Goal: Task Accomplishment & Management: Use online tool/utility

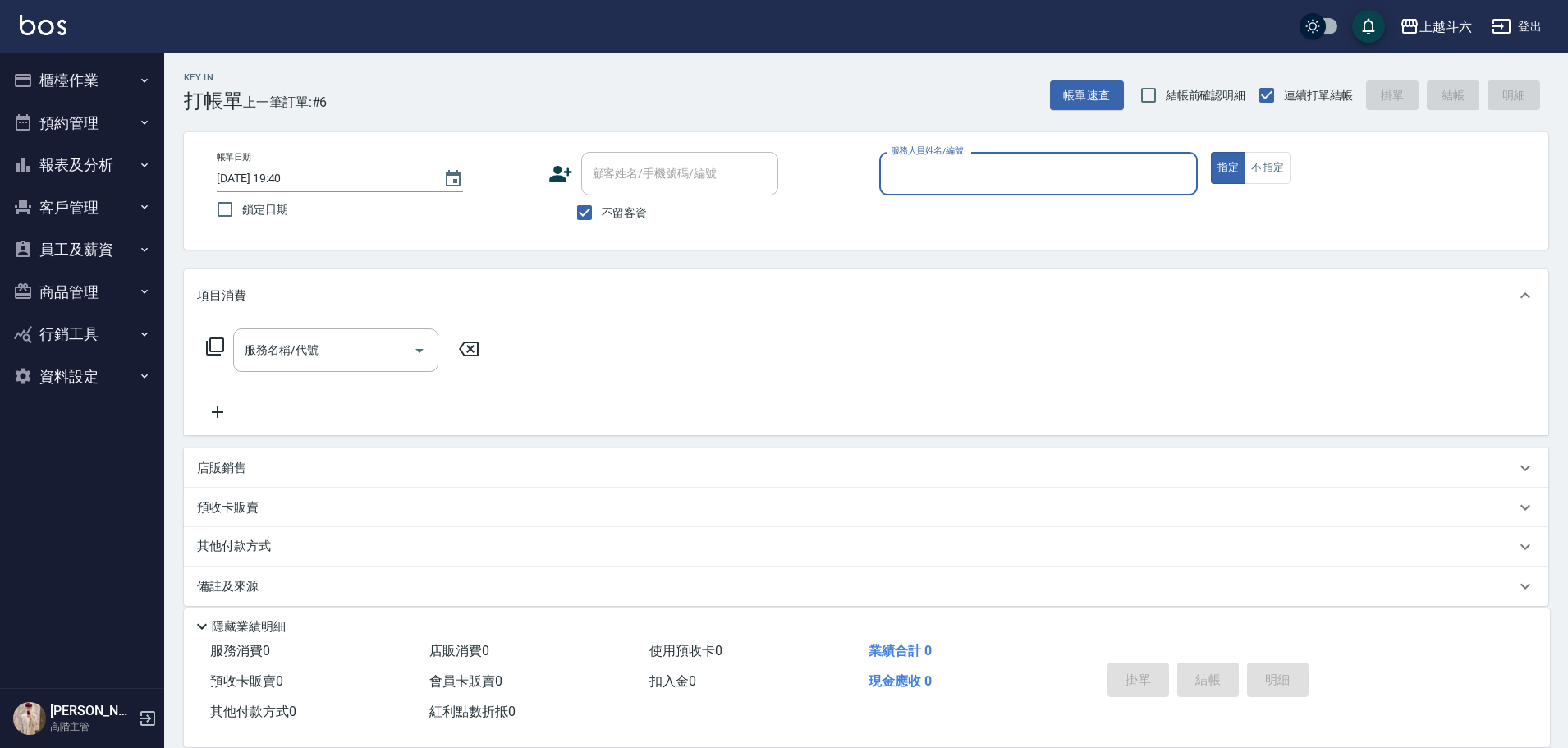
click at [967, 154] on div "服務人員姓名/編號" at bounding box center [1039, 173] width 319 height 44
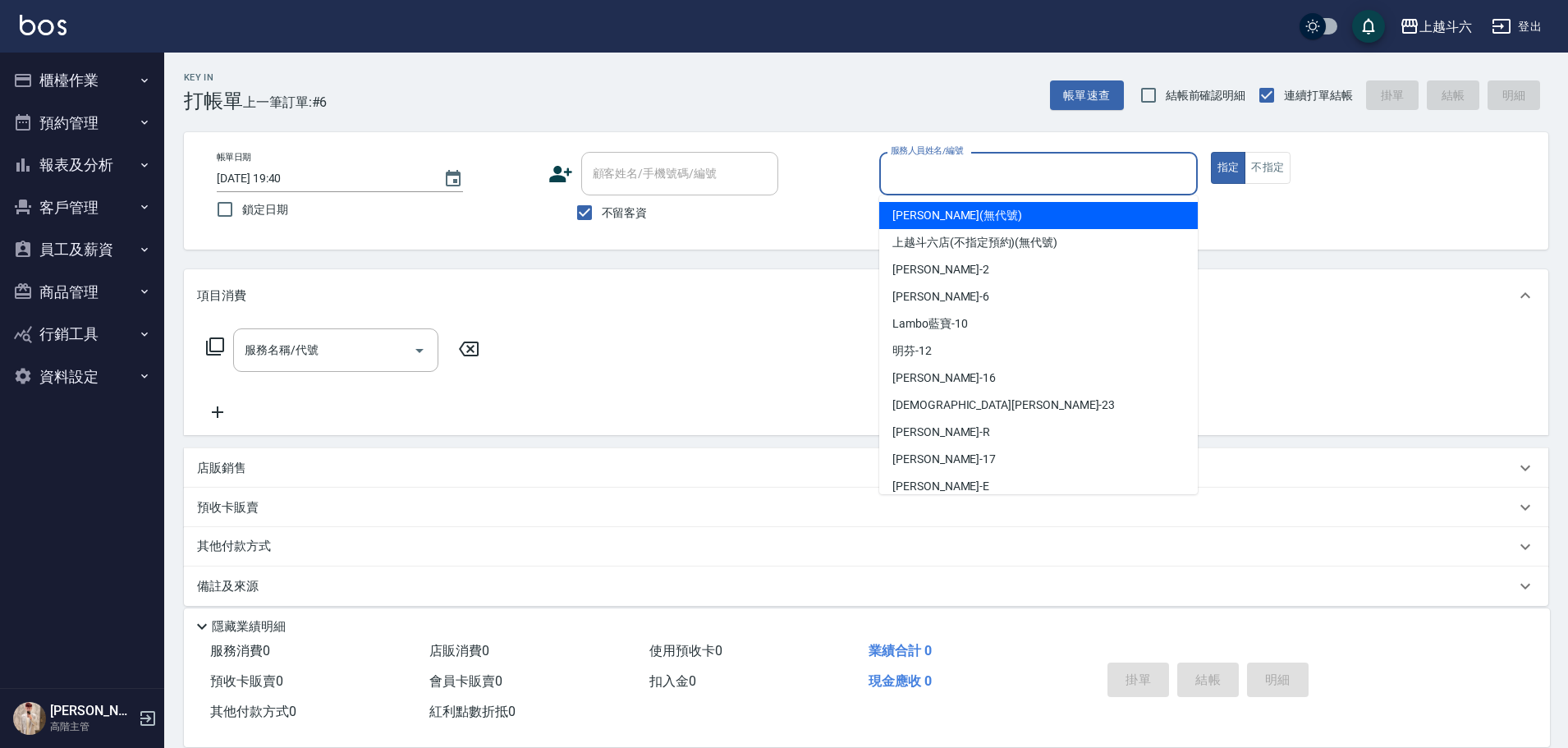
click at [58, 76] on button "櫃檯作業" at bounding box center [82, 80] width 151 height 43
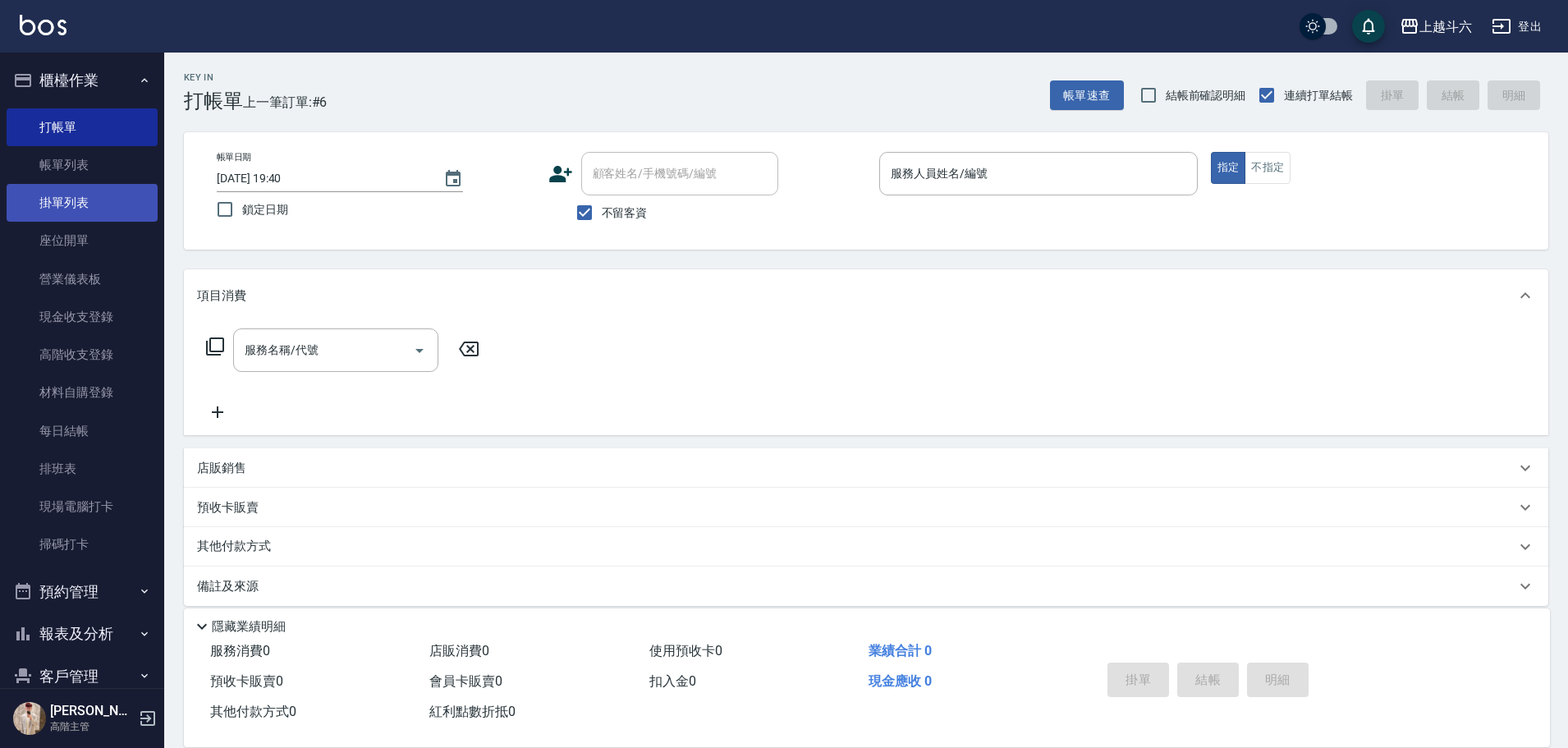
click at [120, 206] on link "掛單列表" at bounding box center [82, 202] width 151 height 38
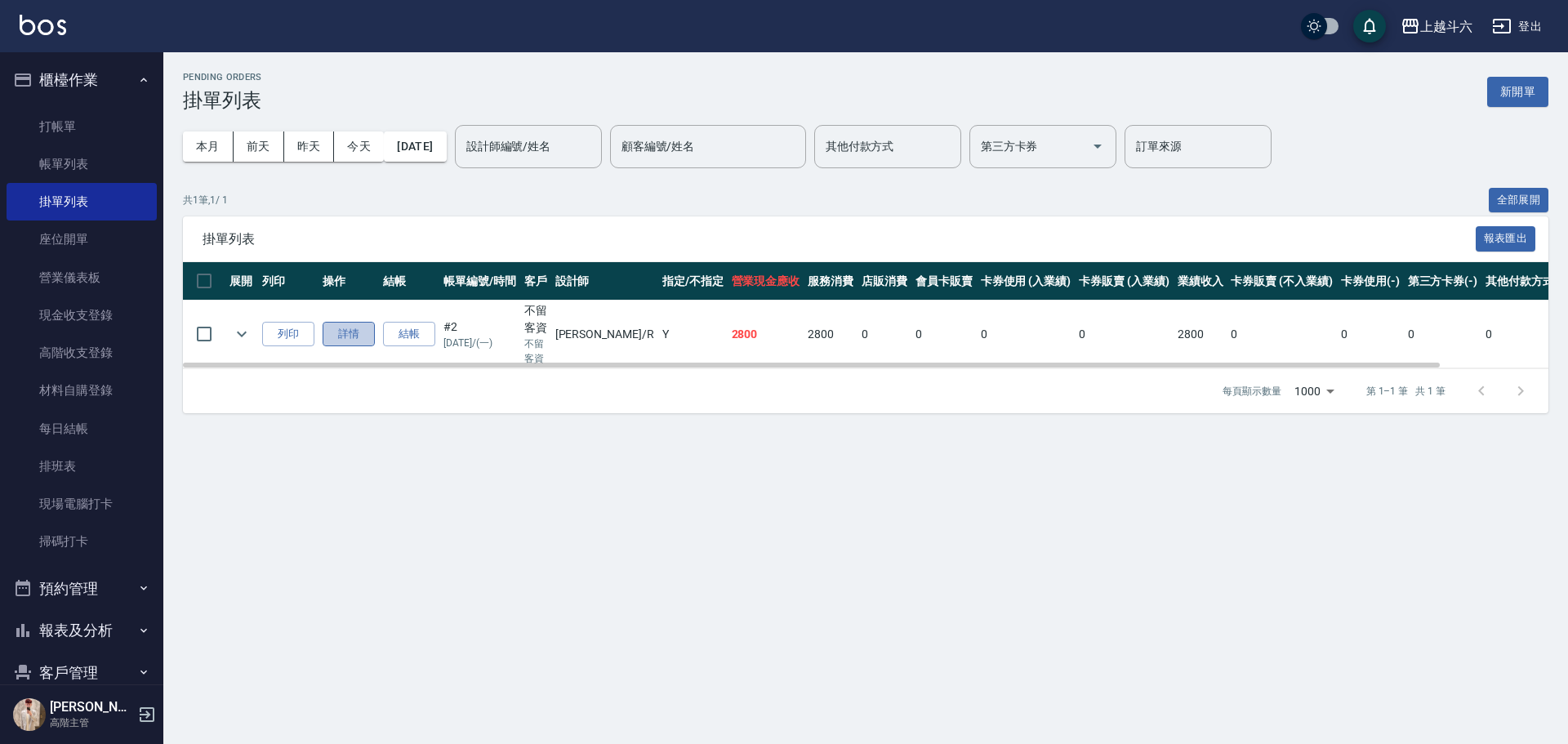
click at [353, 336] on link "詳情" at bounding box center [349, 335] width 53 height 25
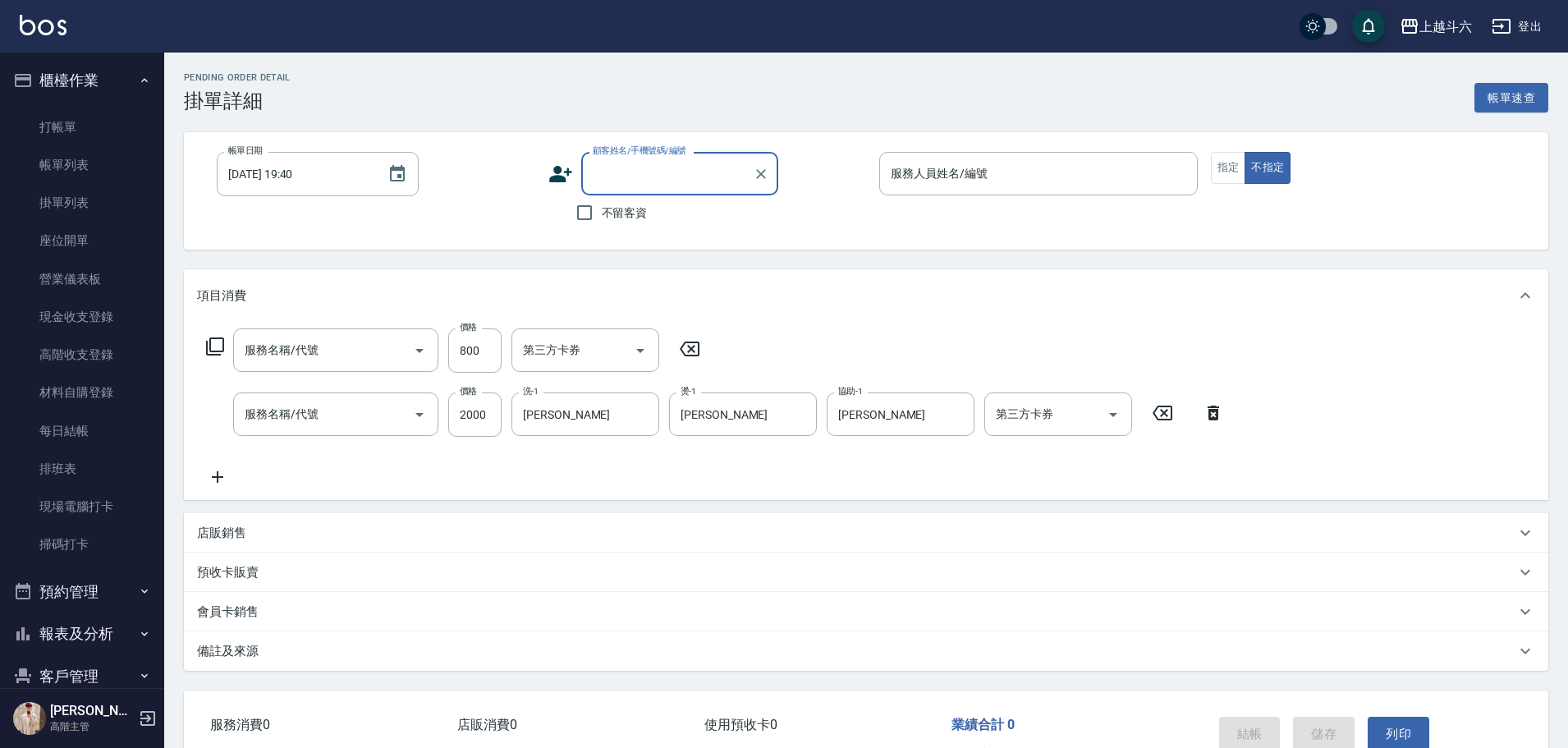
type input "[DATE] 17:30"
checkbox input "true"
type input "[PERSON_NAME]"
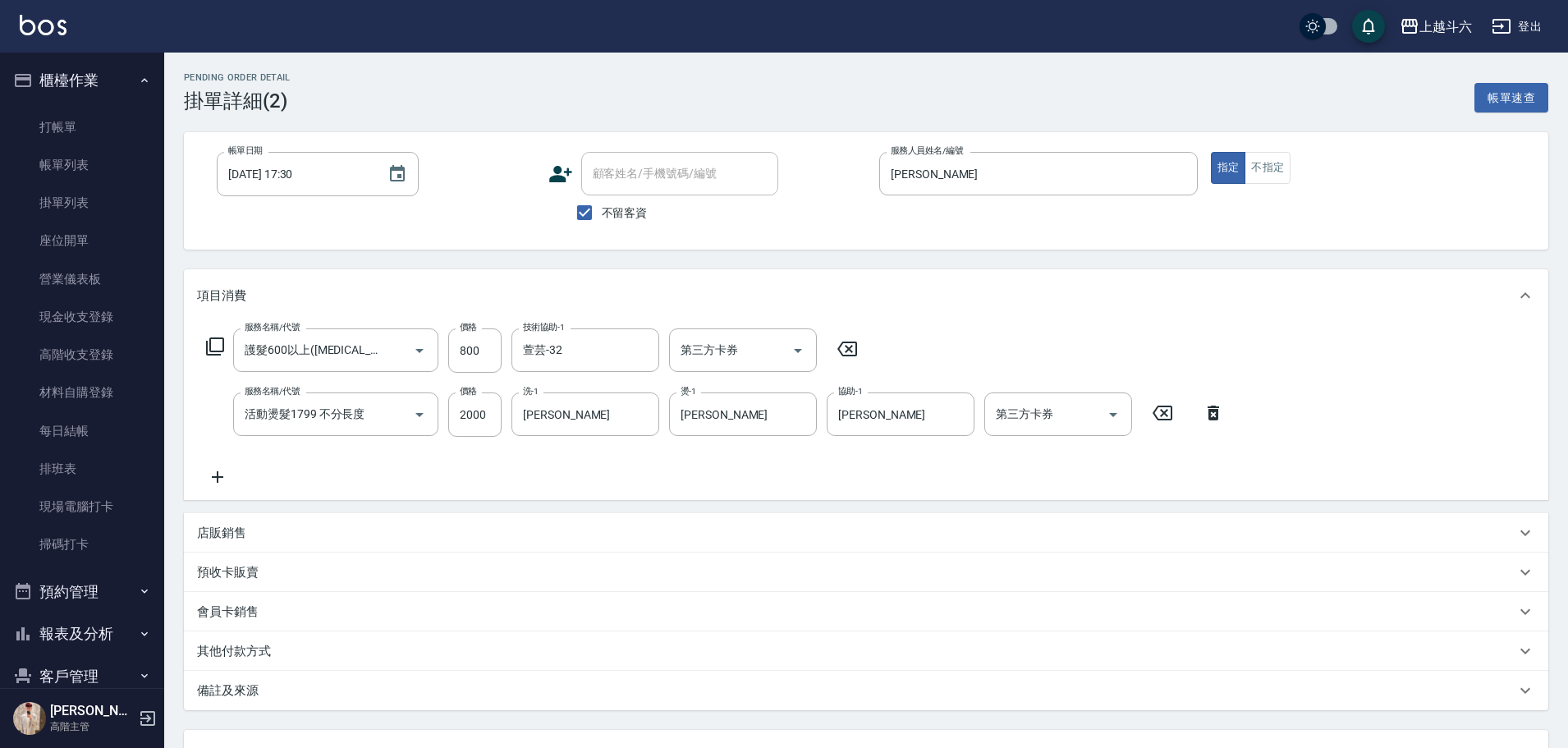
type input "護髮600以上([MEDICAL_DATA])"
type input "活動燙髮1799 不分長度"
click at [801, 348] on icon "Open" at bounding box center [798, 350] width 20 height 20
click at [796, 421] on span "轉帳" at bounding box center [743, 419] width 148 height 27
type input "轉帳"
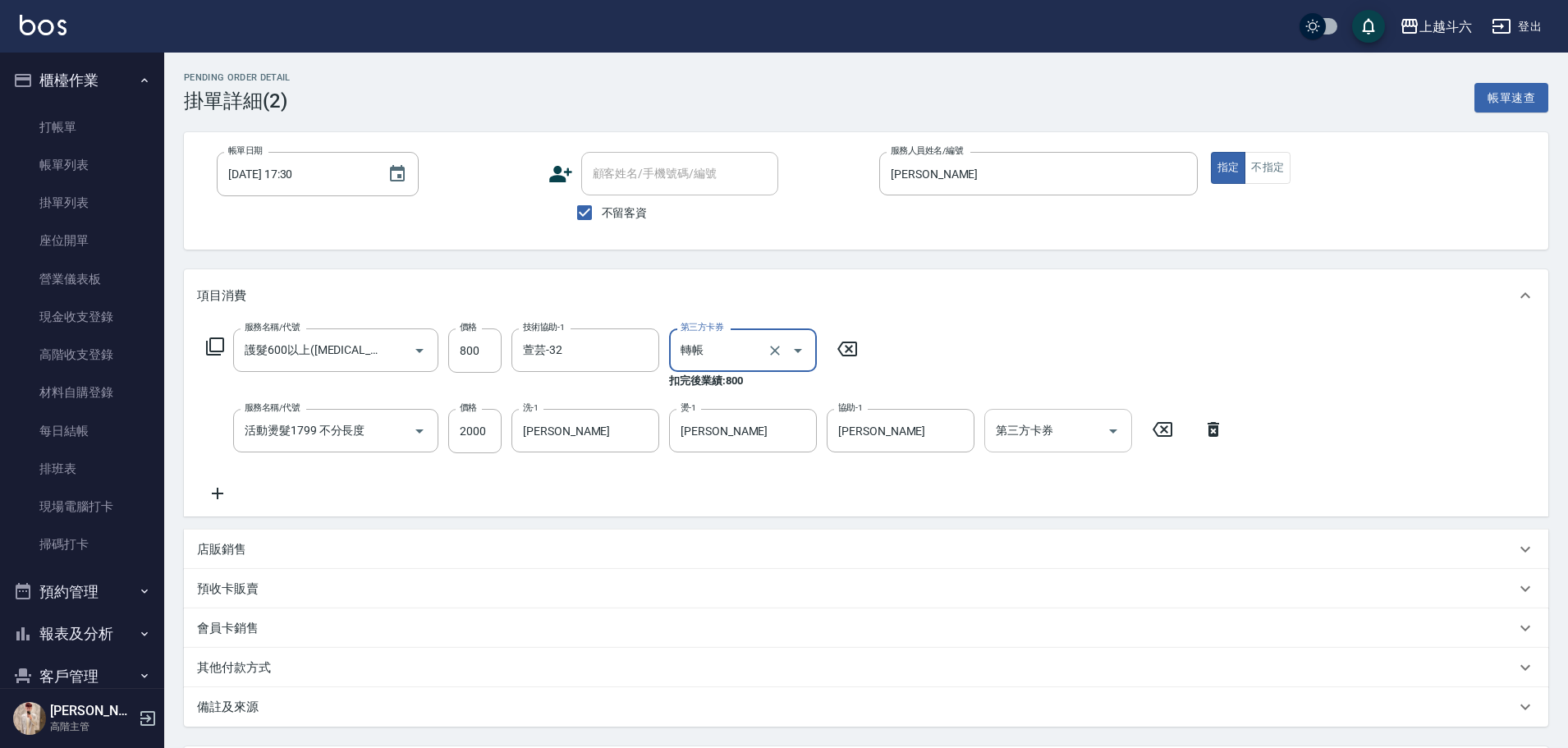
click at [1097, 433] on input "第三方卡券" at bounding box center [1045, 430] width 108 height 29
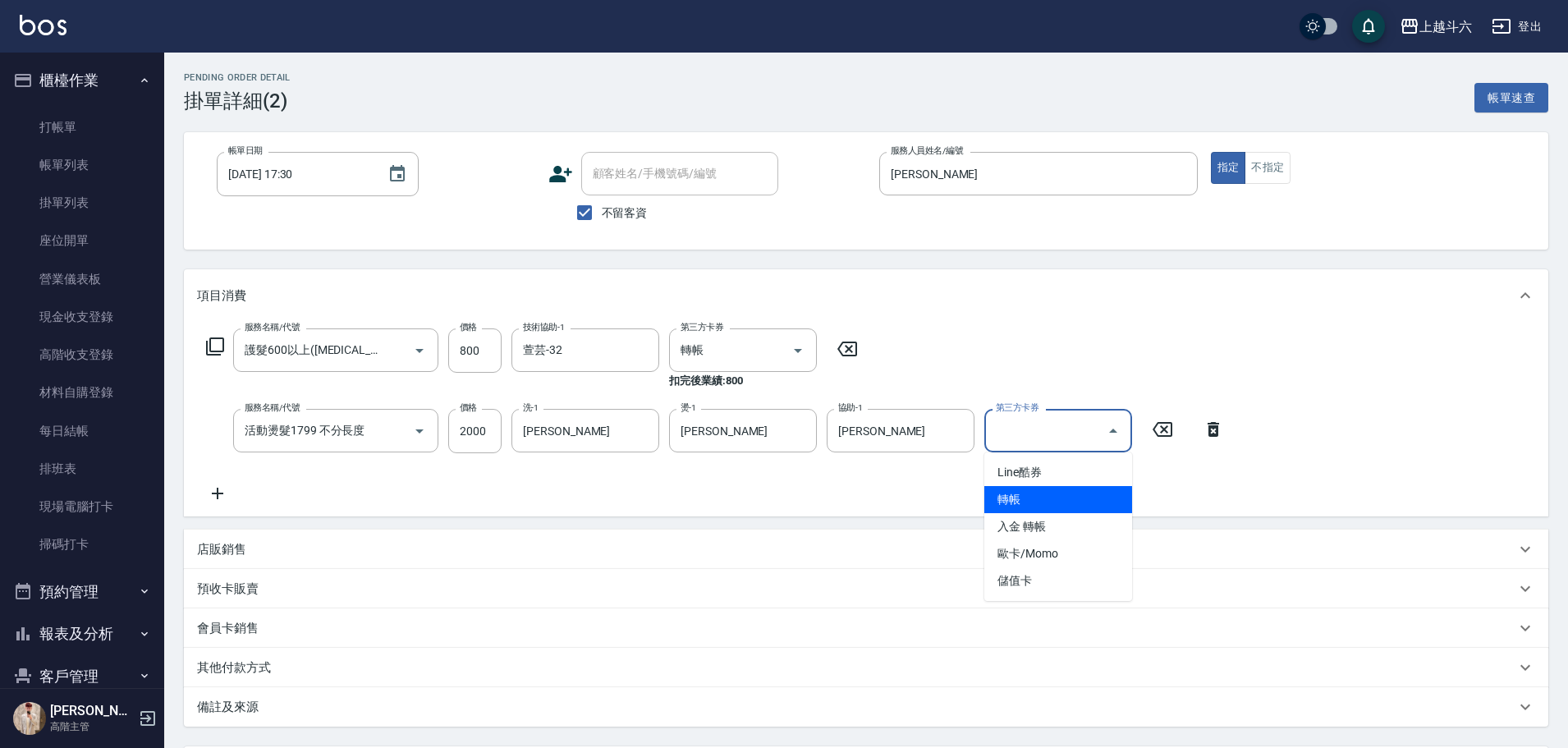
click at [1074, 492] on span "轉帳" at bounding box center [1058, 500] width 148 height 27
type input "轉帳"
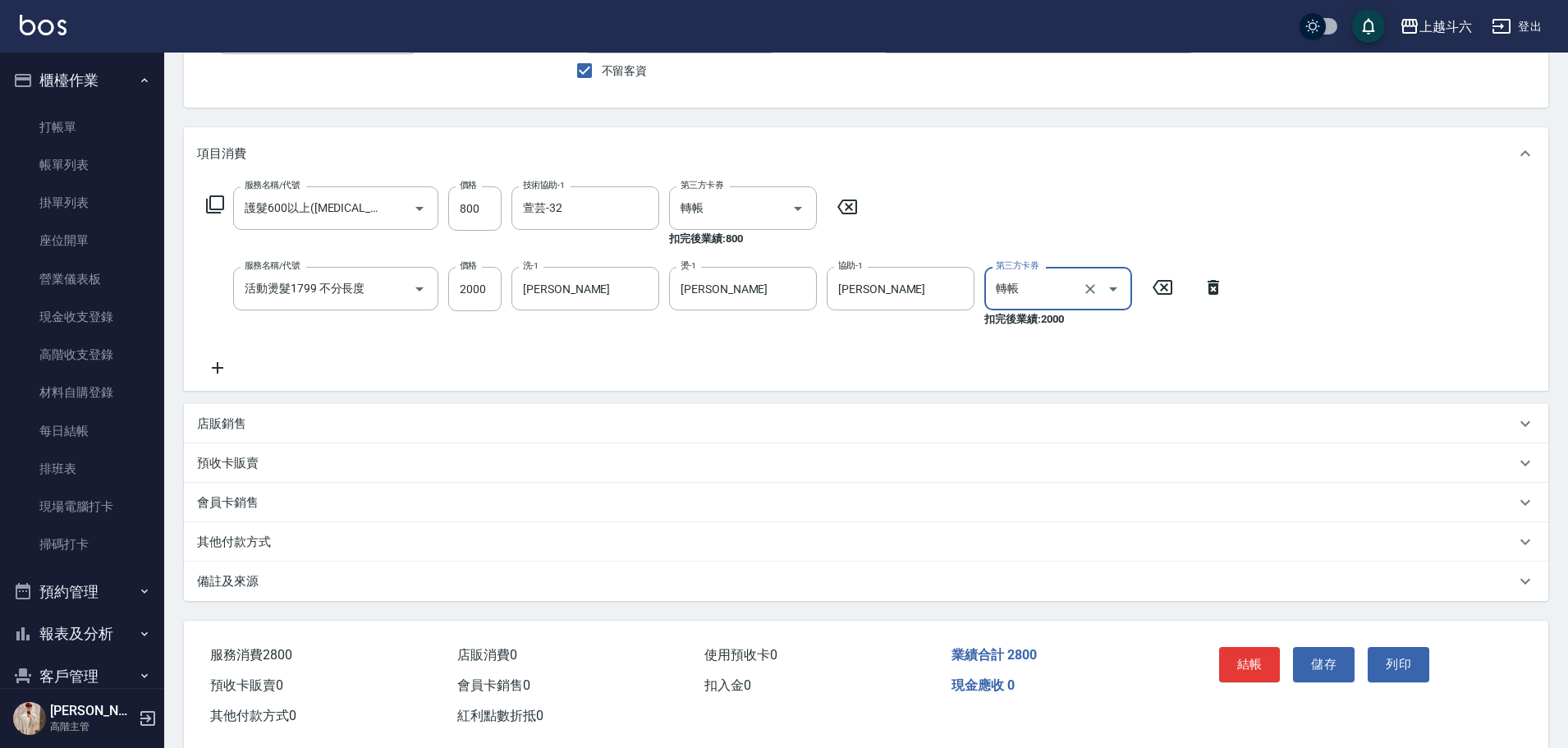
scroll to position [172, 0]
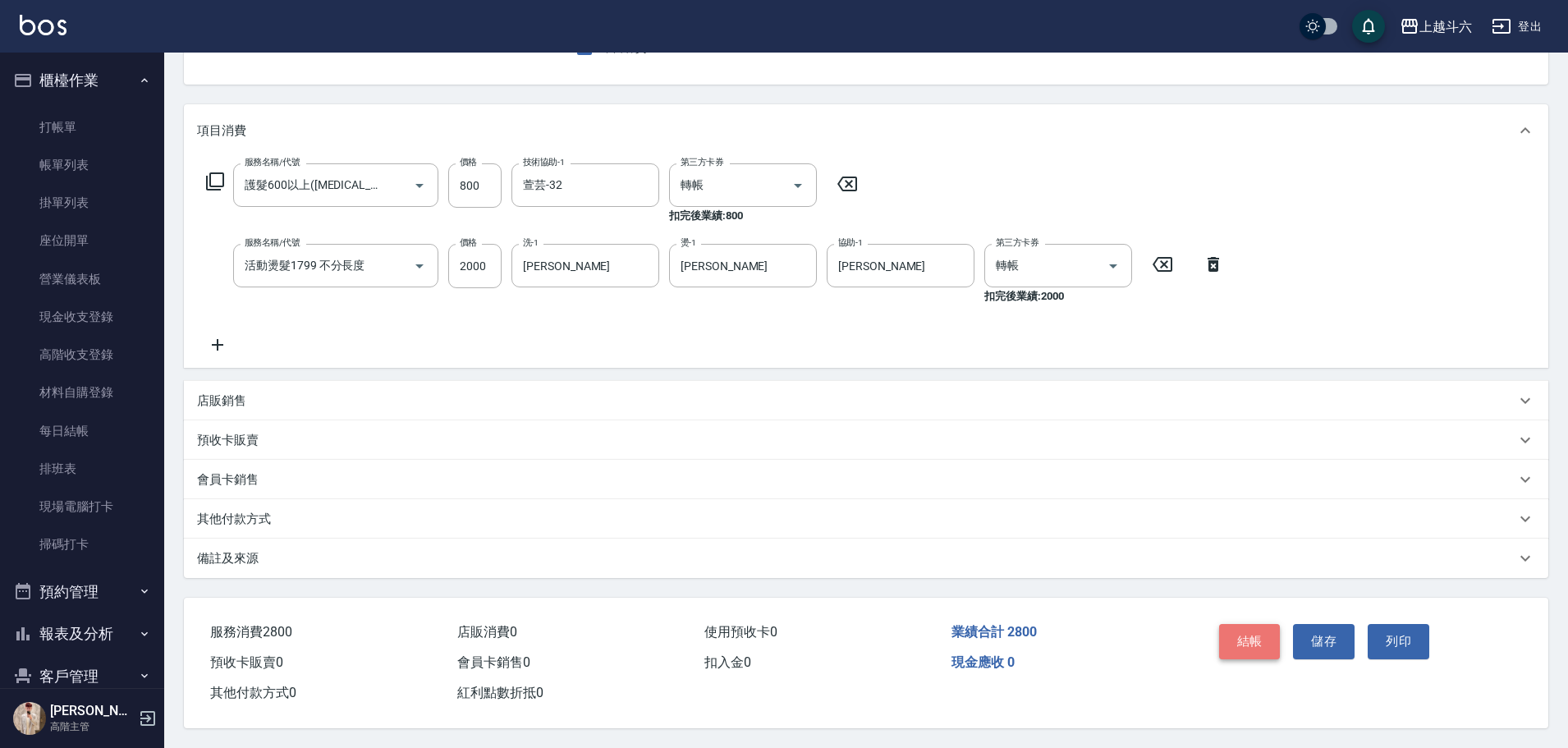
click at [1270, 634] on button "結帳" at bounding box center [1250, 641] width 61 height 34
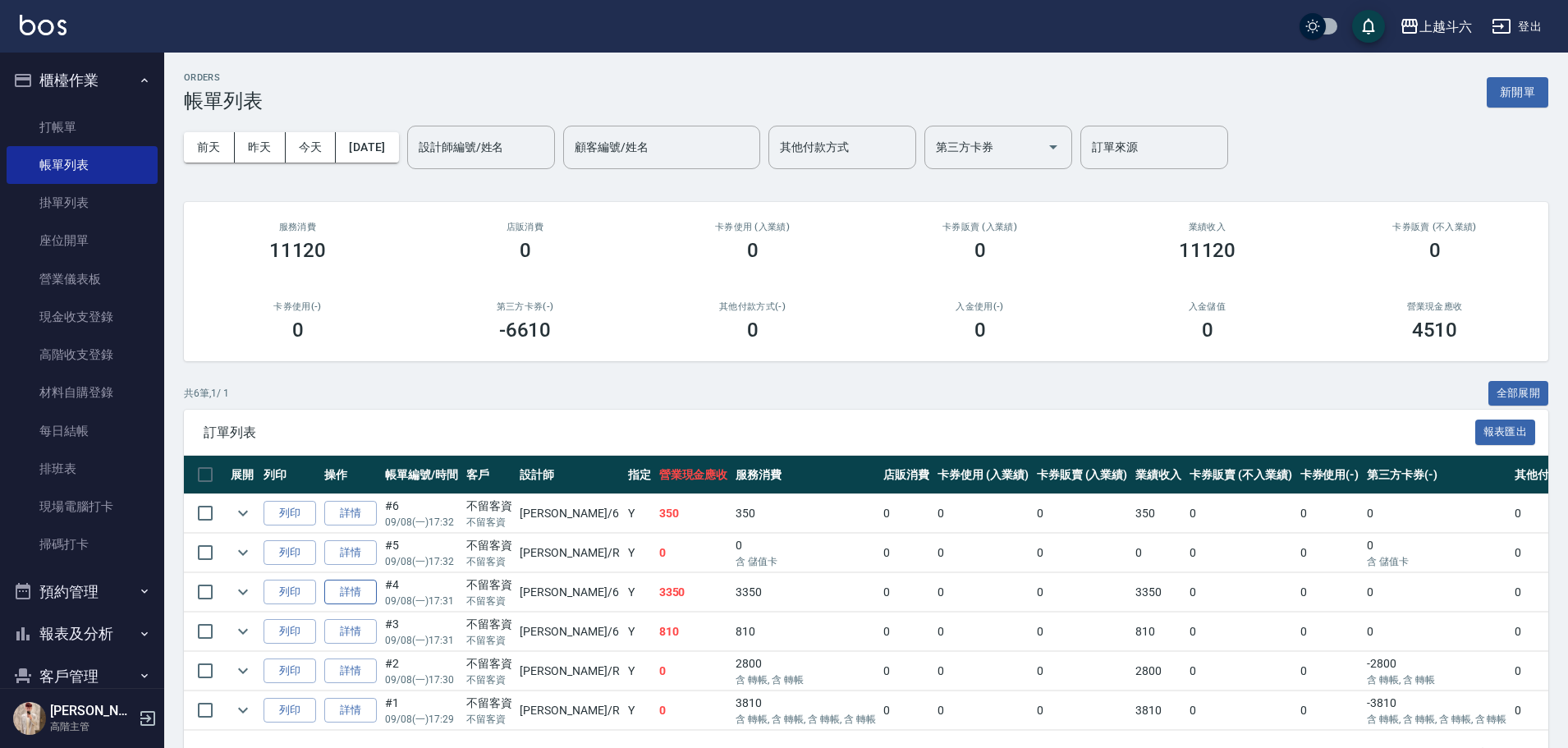
click at [358, 584] on link "詳情" at bounding box center [351, 593] width 53 height 26
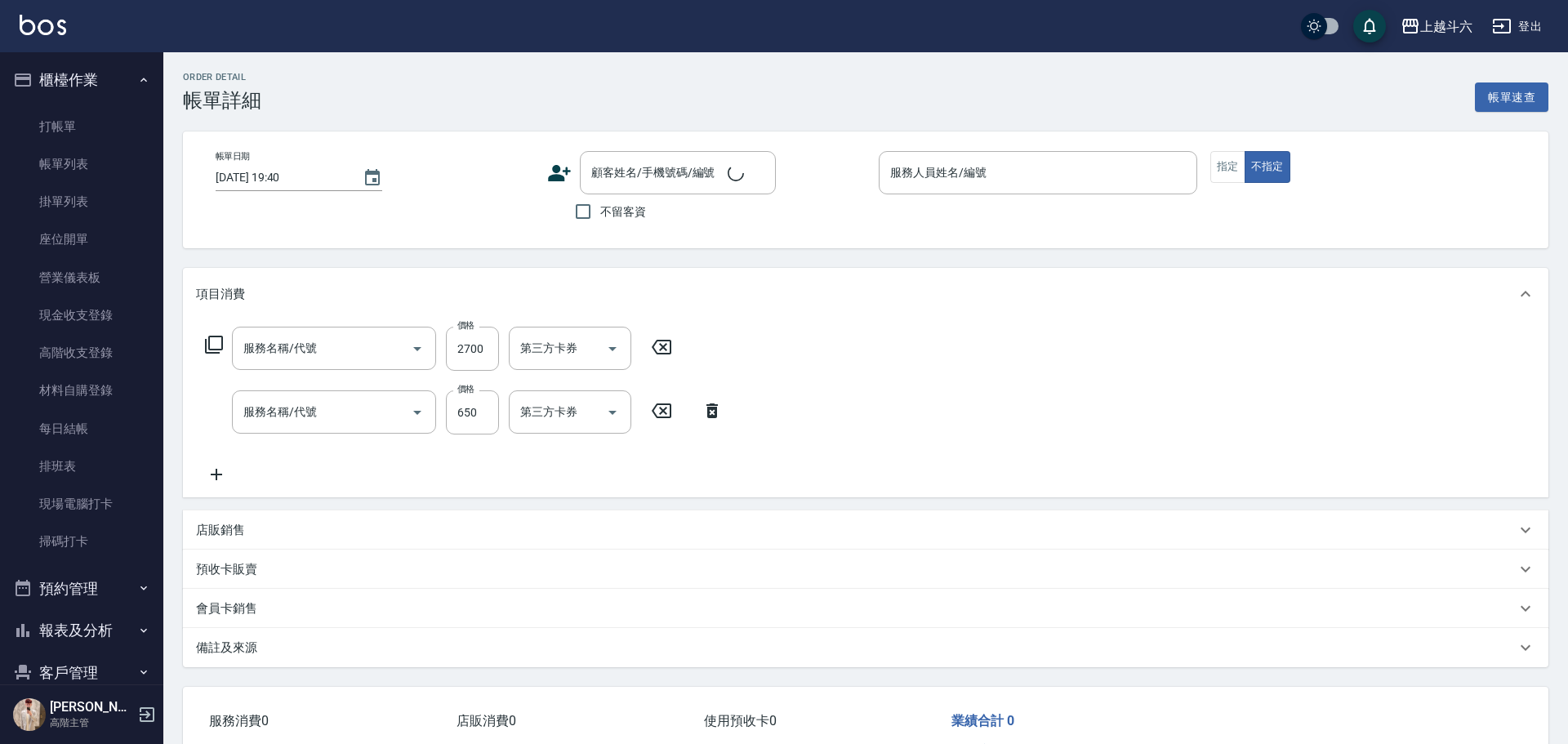
type input "[DATE] 17:31"
checkbox input "true"
type input "[PERSON_NAME]-6"
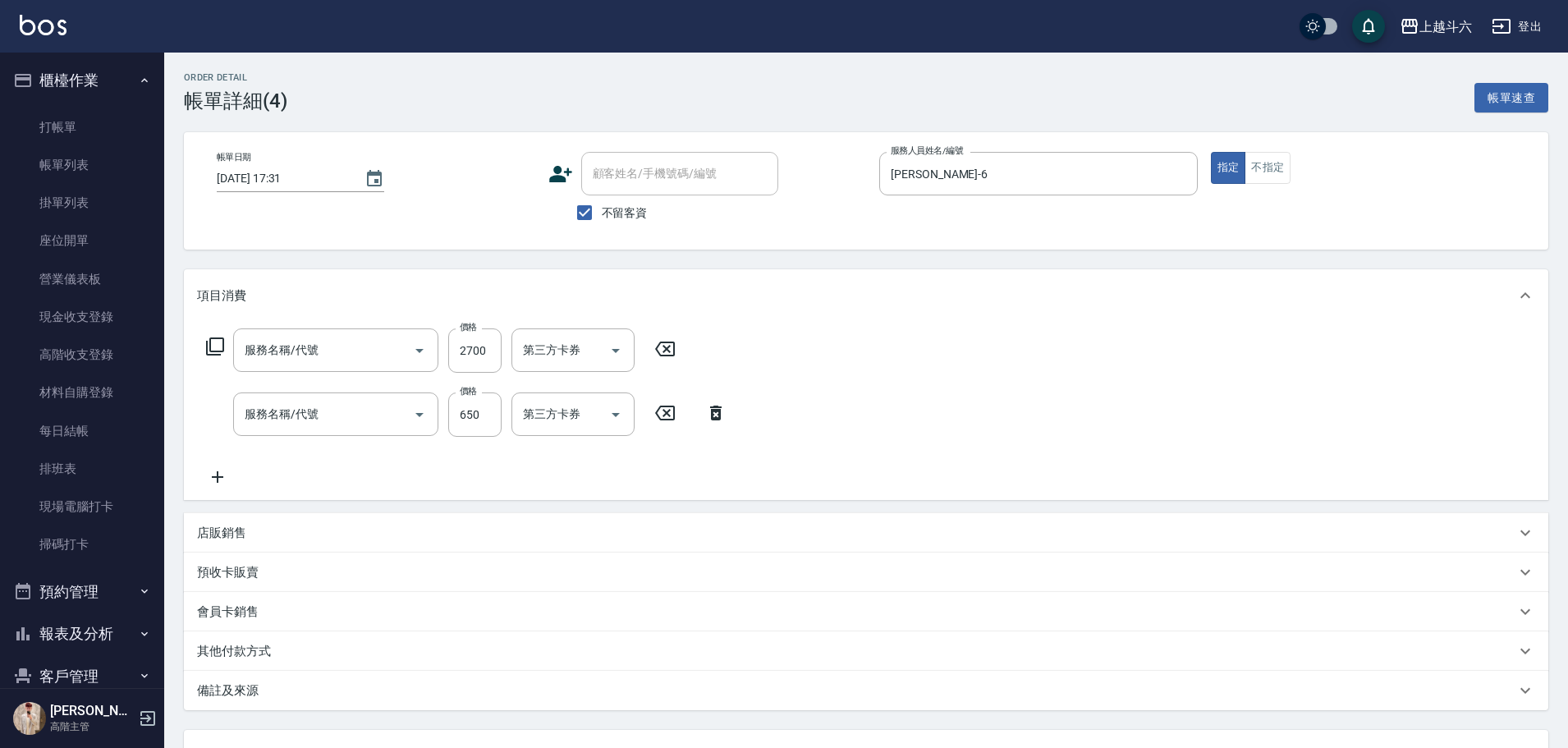
type input "店內染套2000up(L3)"
type input "[PERSON_NAME]650(D2)"
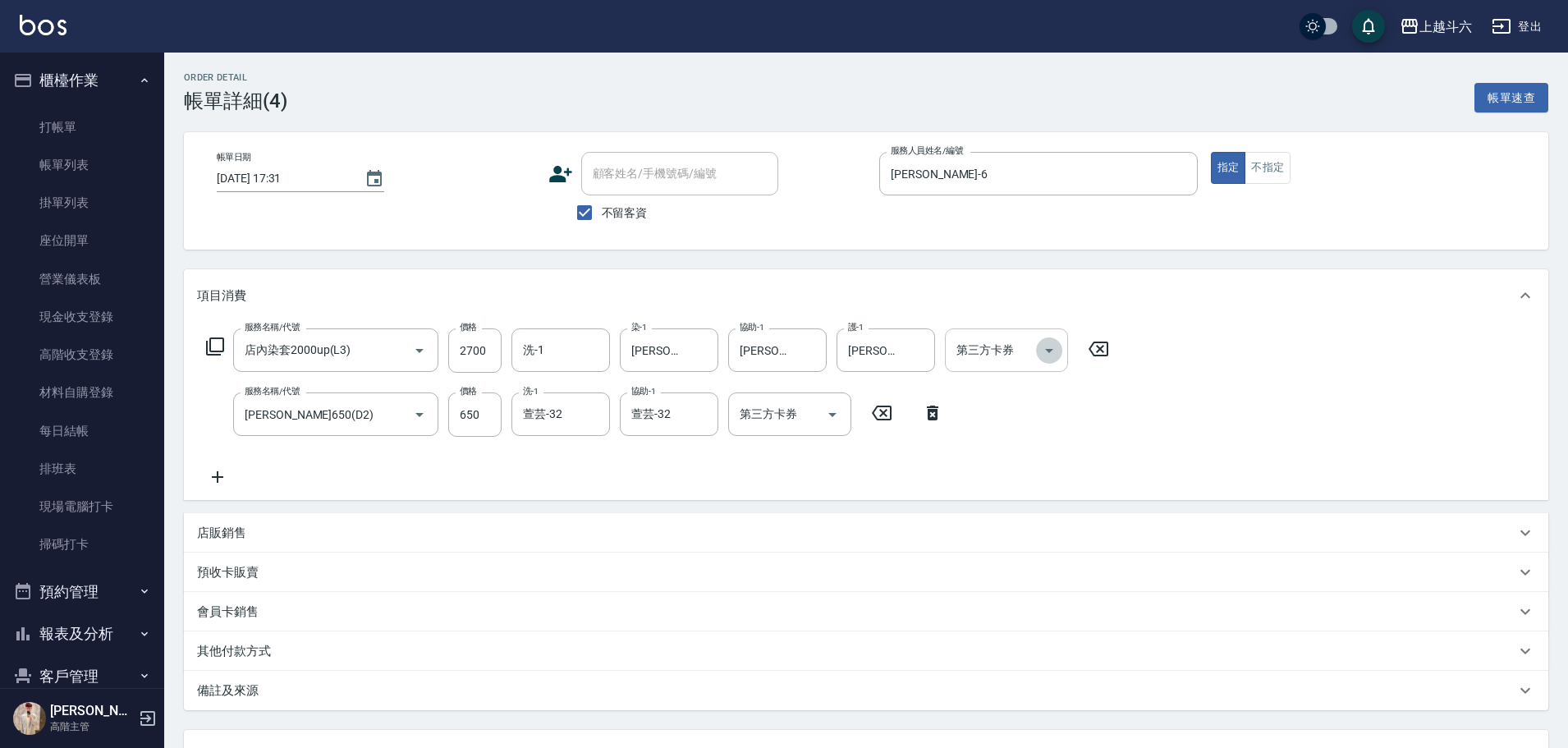
click at [1050, 359] on icon "Open" at bounding box center [1049, 350] width 20 height 20
click at [1022, 494] on span "儲值卡" at bounding box center [1007, 500] width 123 height 27
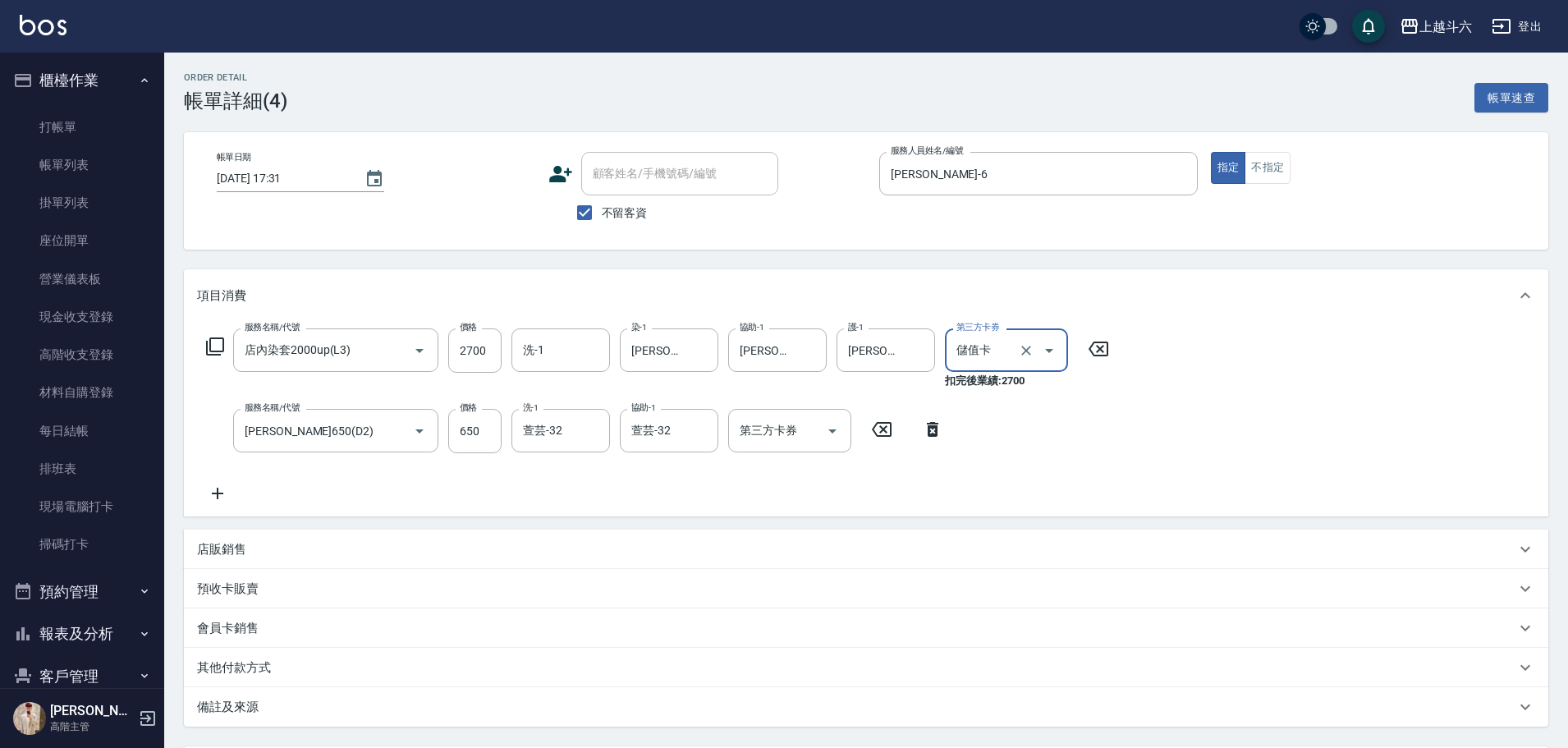
type input "儲值卡"
click at [835, 431] on icon "Open" at bounding box center [832, 430] width 20 height 20
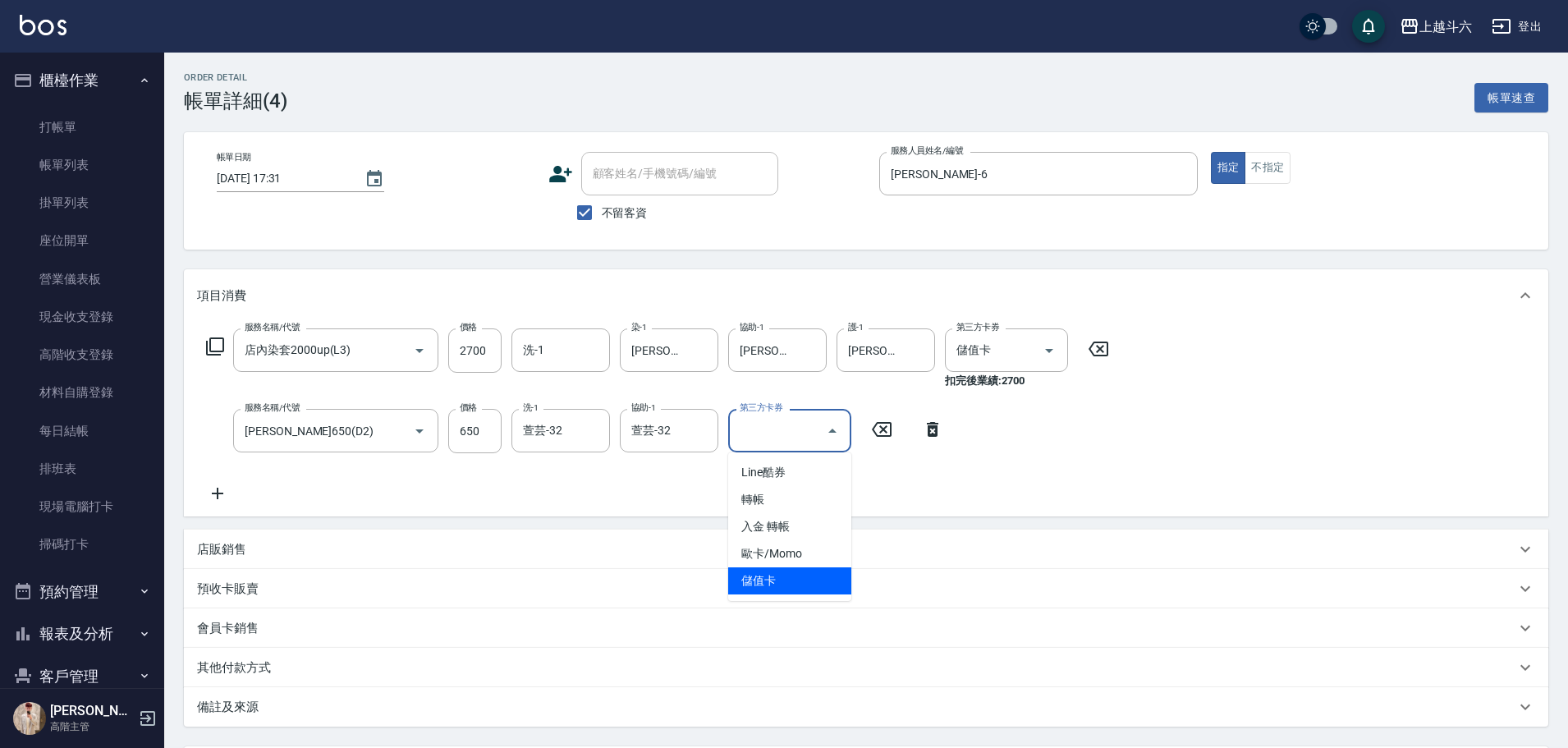
click at [810, 588] on span "儲值卡" at bounding box center [790, 581] width 123 height 27
type input "儲值卡"
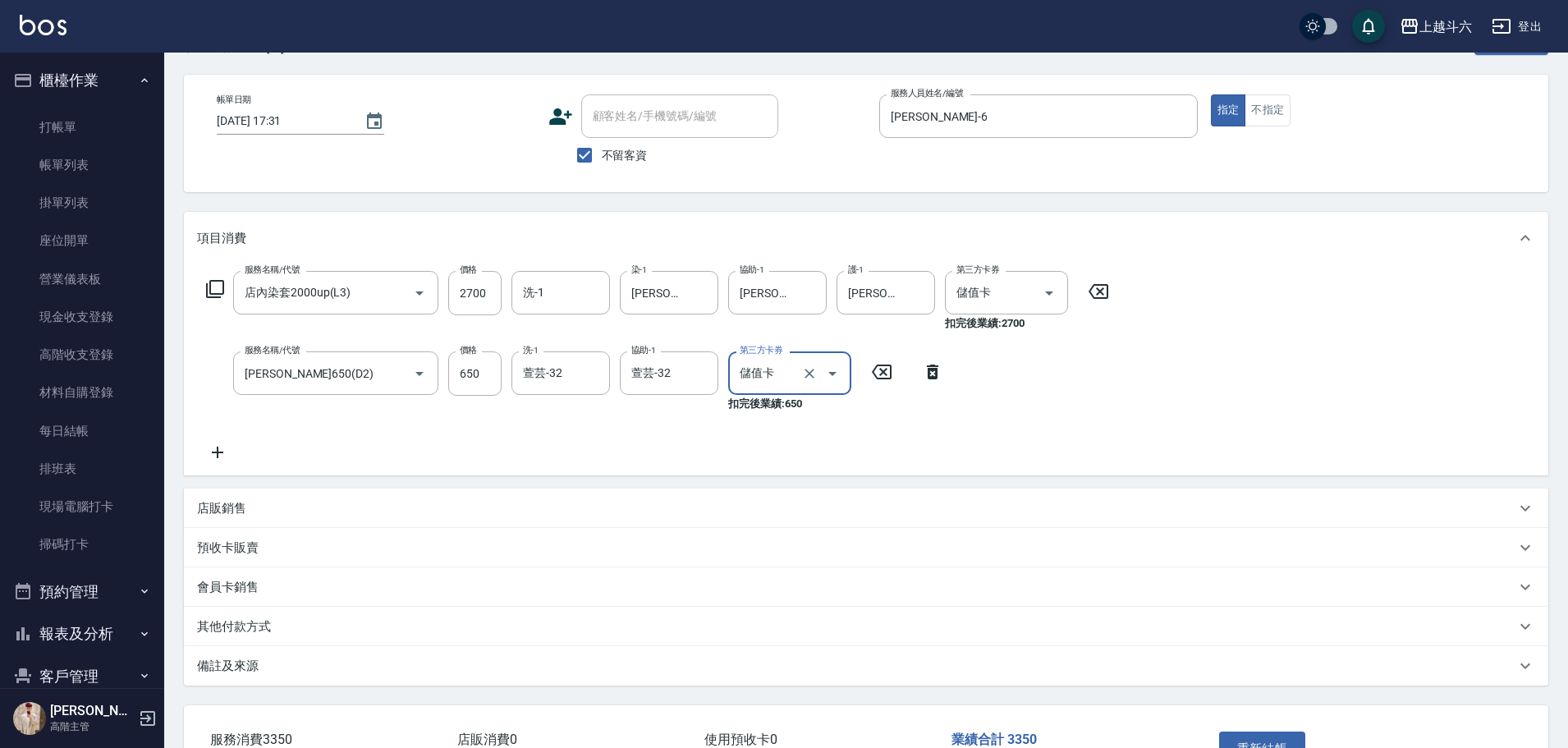
scroll to position [172, 0]
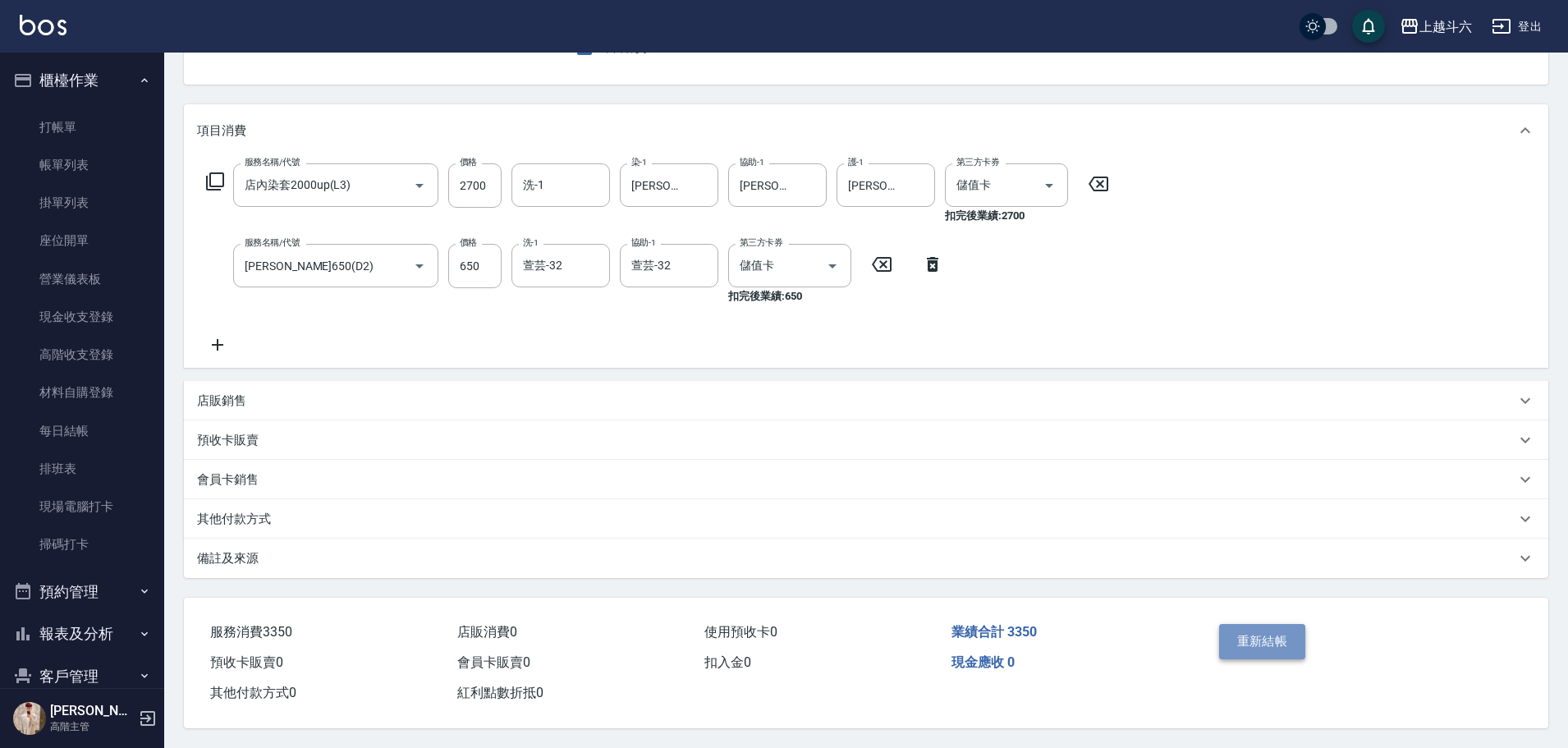
click at [1260, 639] on button "重新結帳" at bounding box center [1263, 641] width 87 height 34
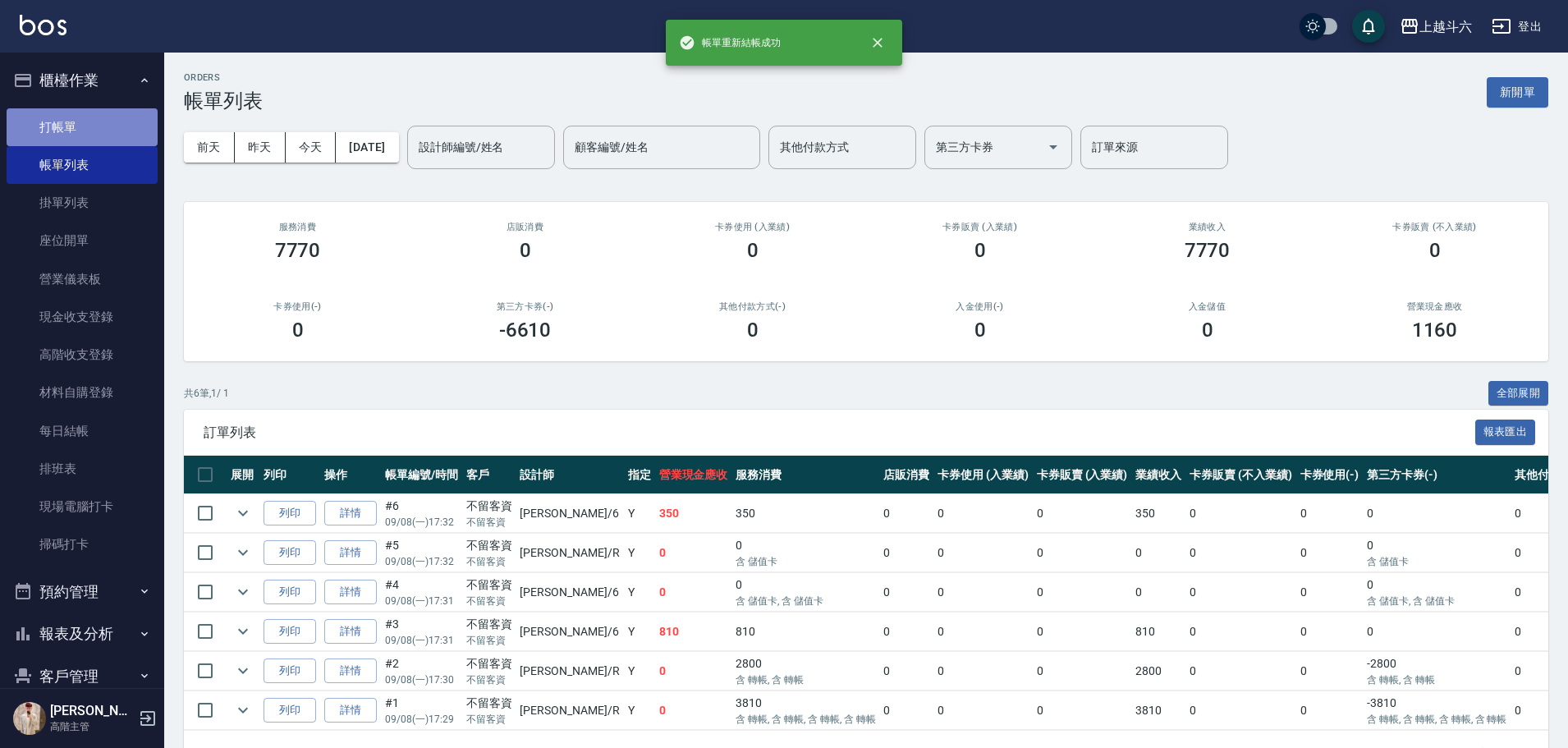
click at [82, 135] on link "打帳單" at bounding box center [82, 127] width 151 height 38
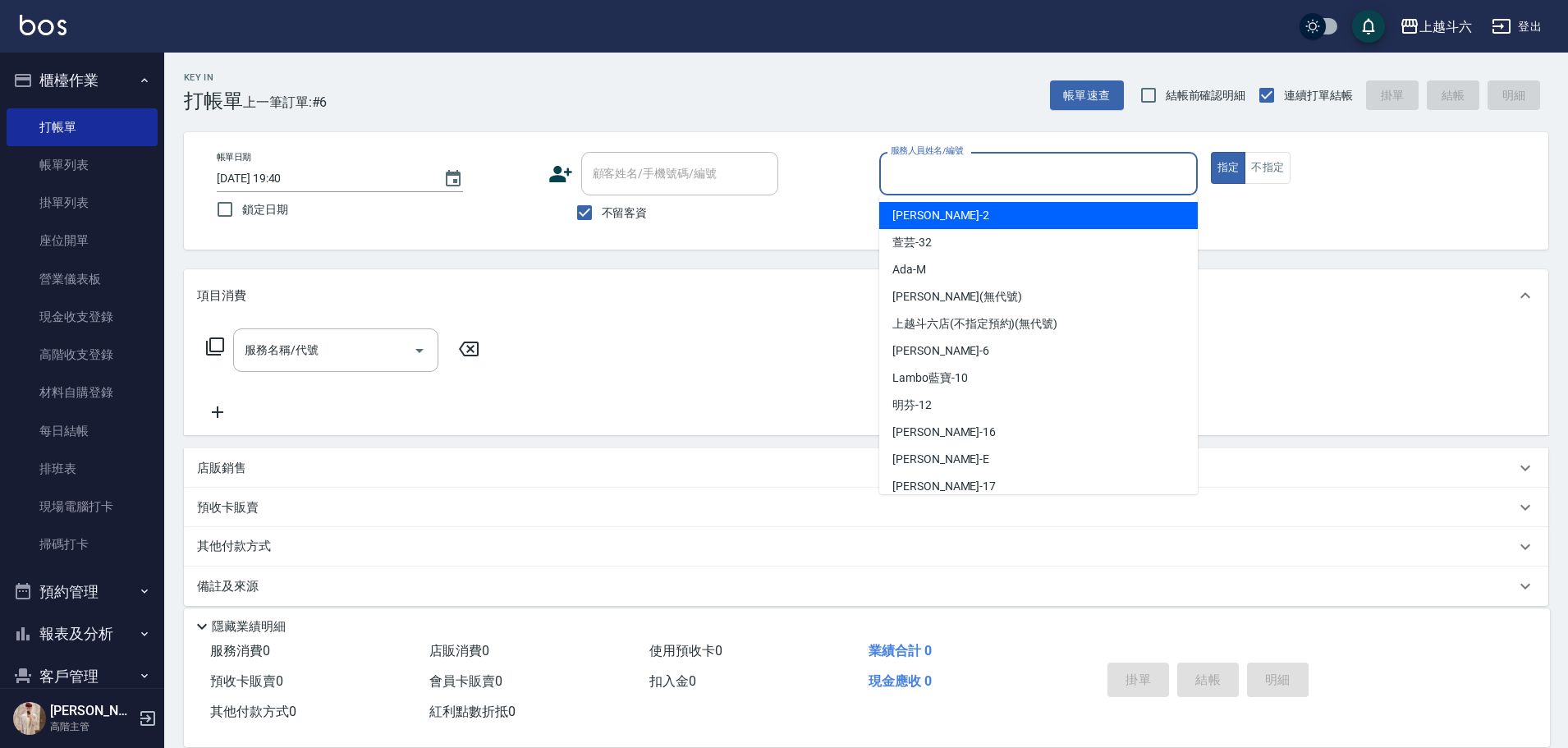
click at [971, 179] on input "服務人員姓名/編號" at bounding box center [1039, 174] width 304 height 29
type input "[PERSON_NAME]"
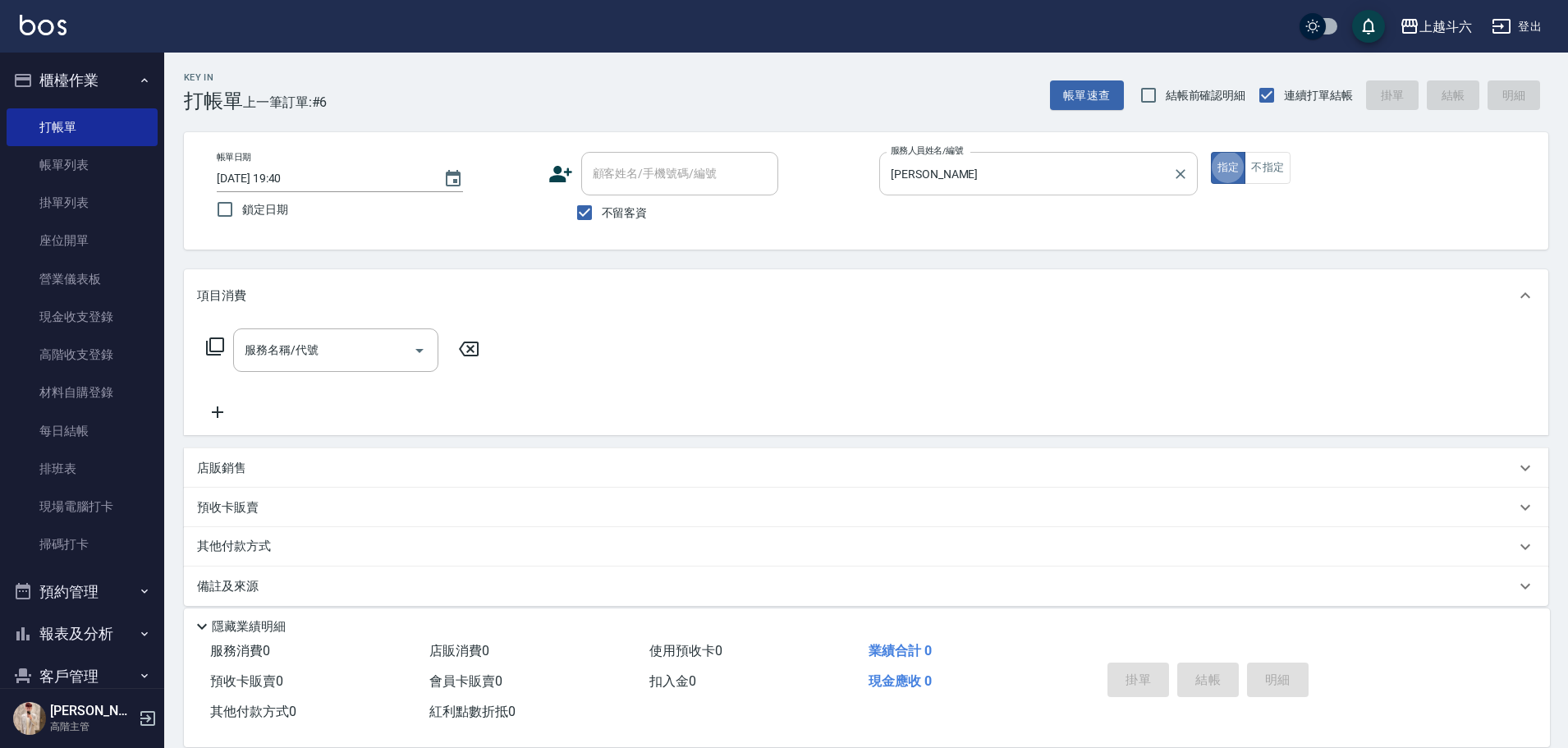
type button "true"
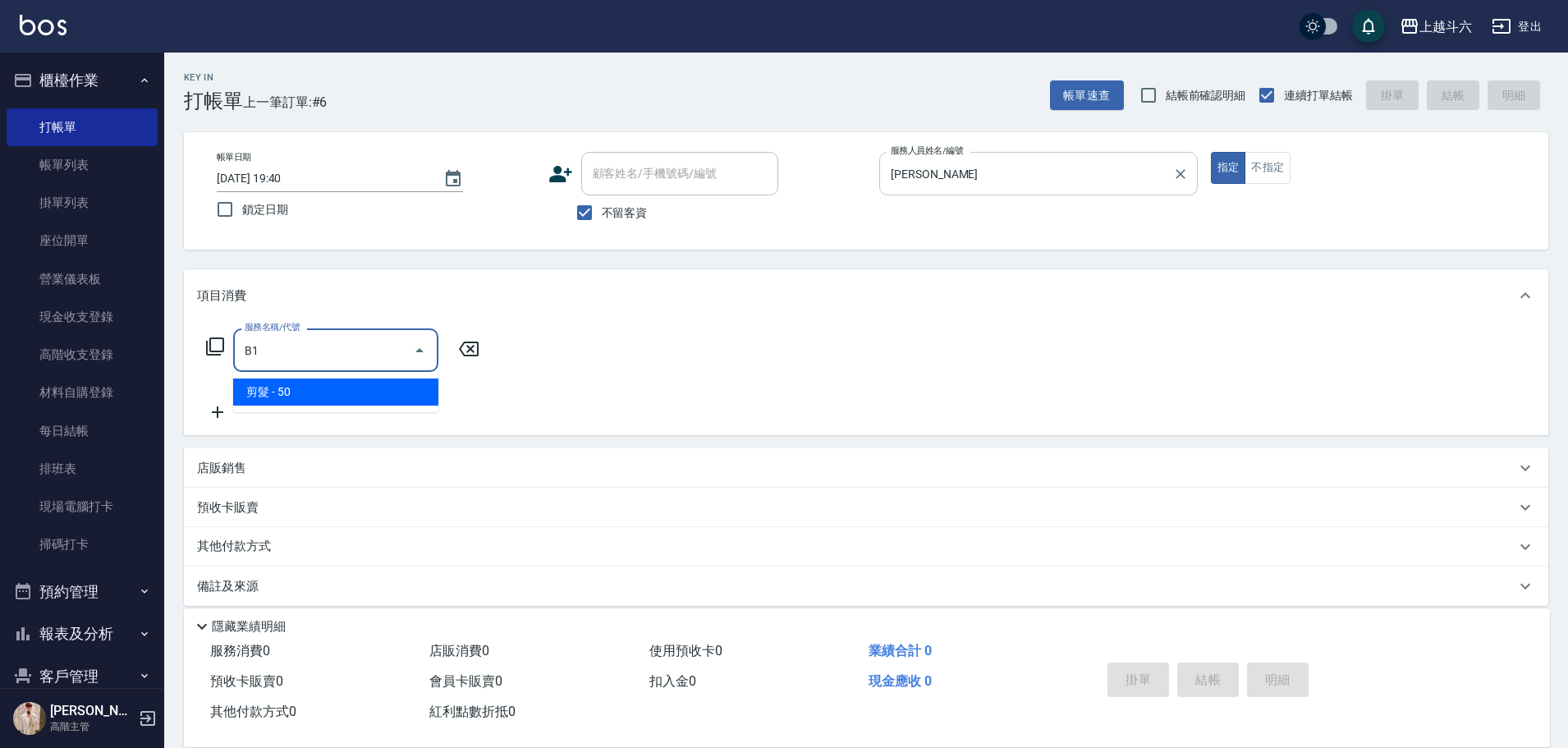
type input "剪髮(B1)"
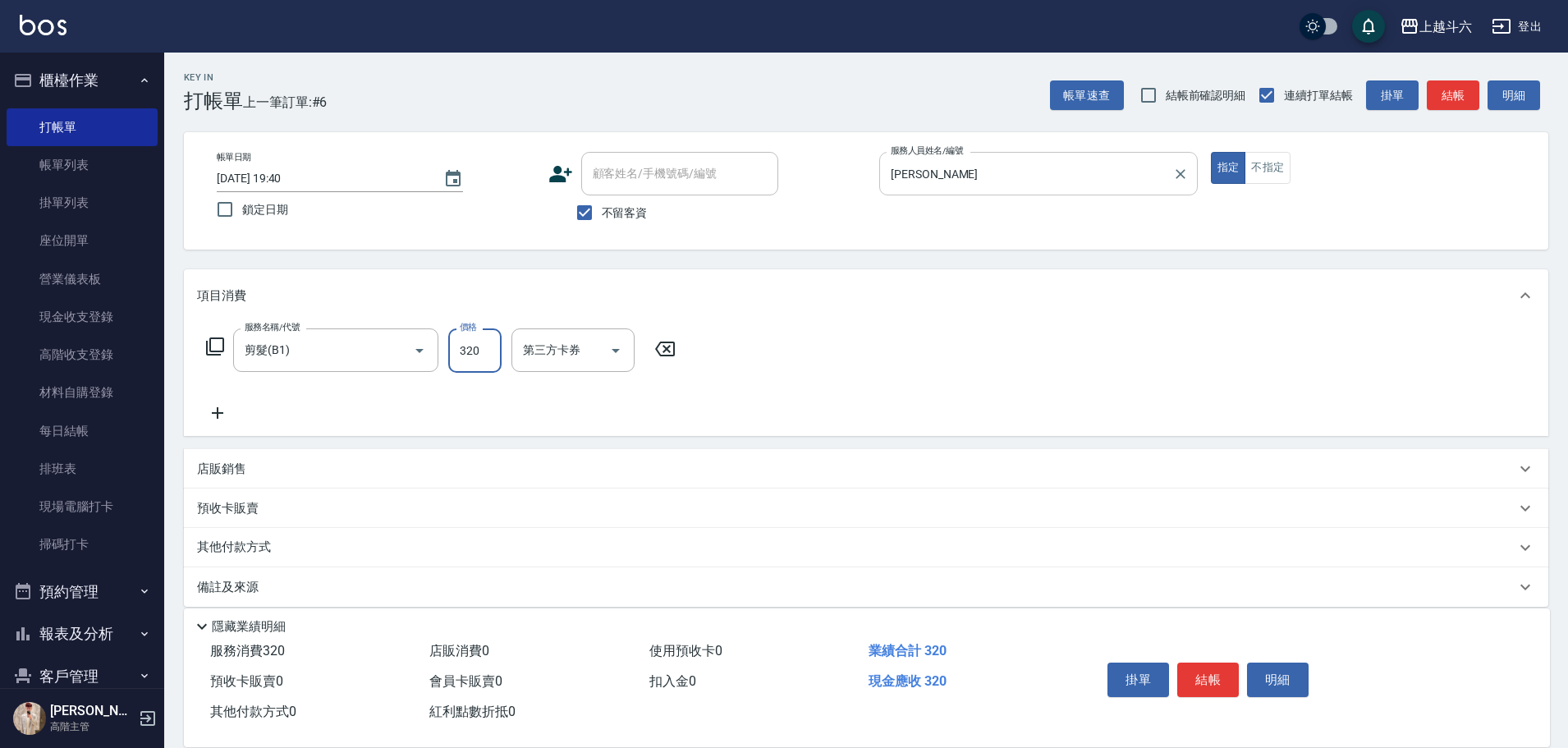
type input "320"
click at [1211, 670] on button "結帳" at bounding box center [1208, 680] width 61 height 34
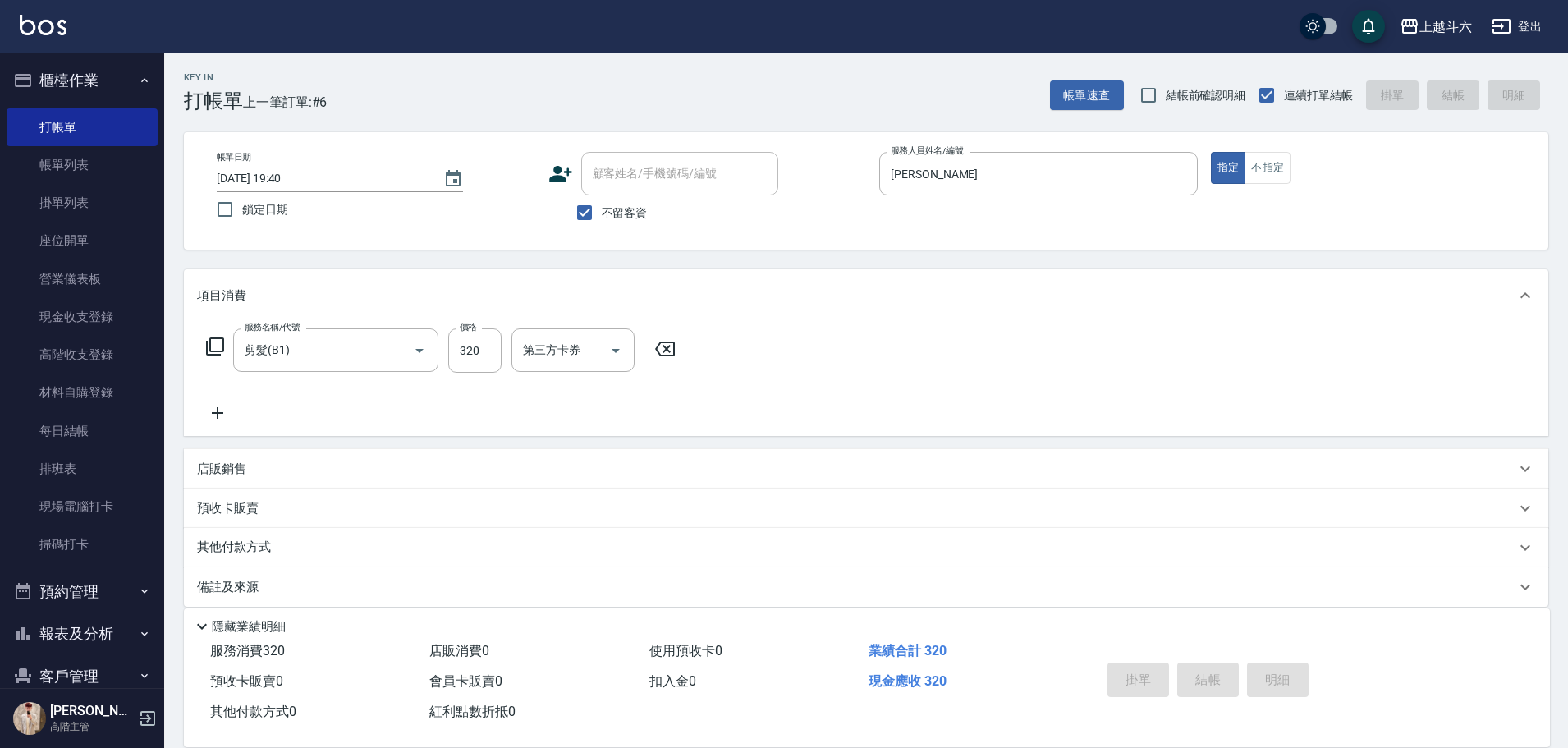
type input "[DATE] 19:41"
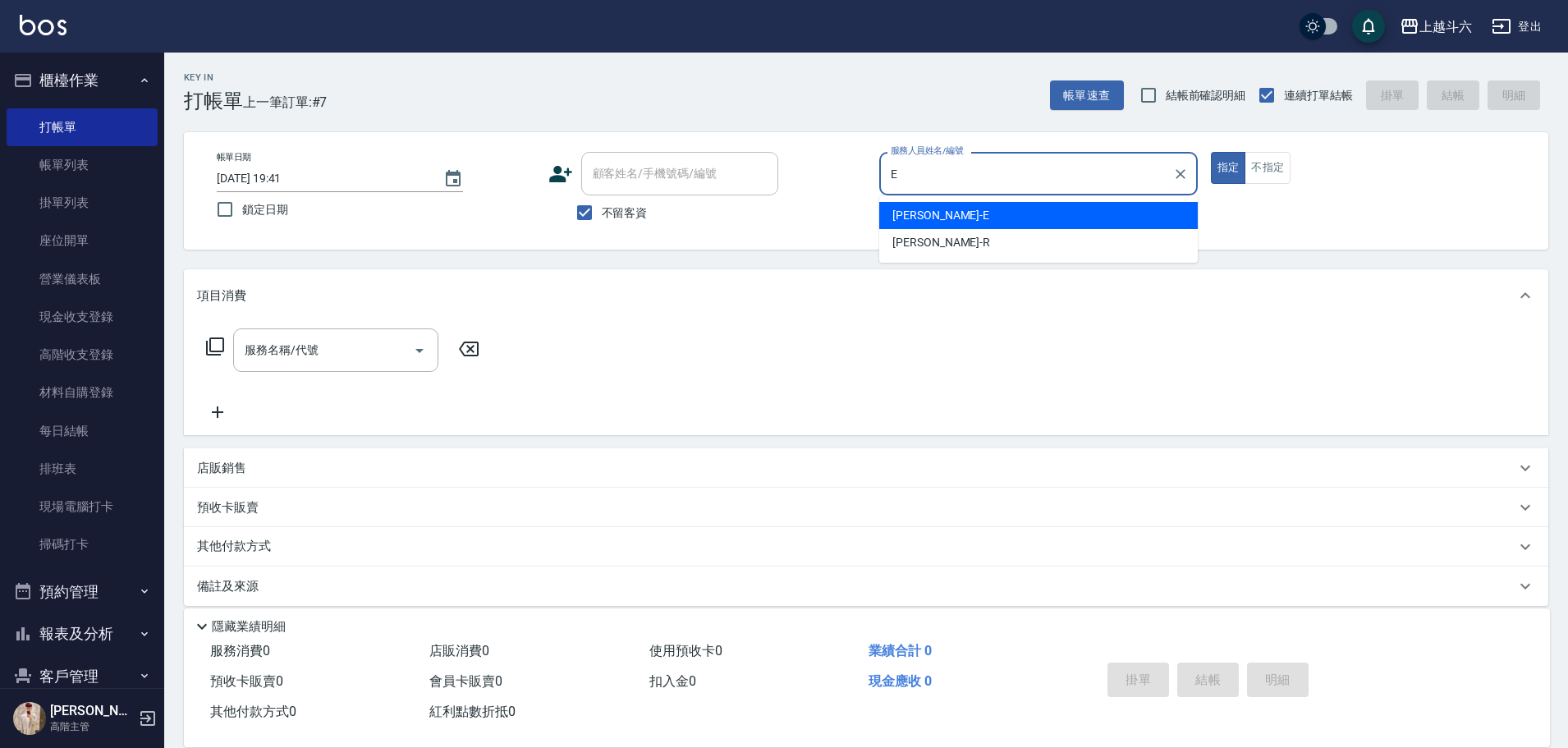
type input "[PERSON_NAME]"
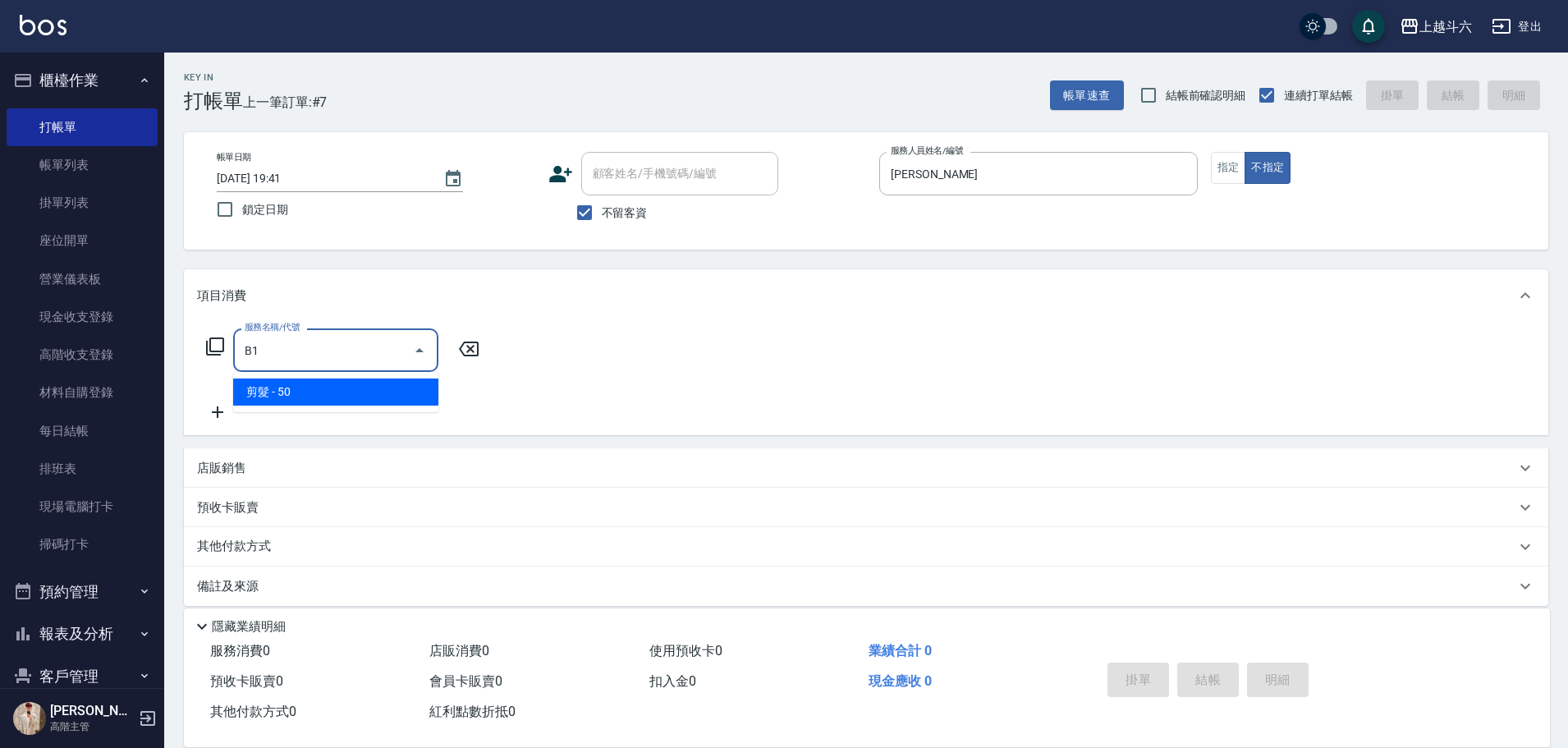
type input "剪髮(B1)"
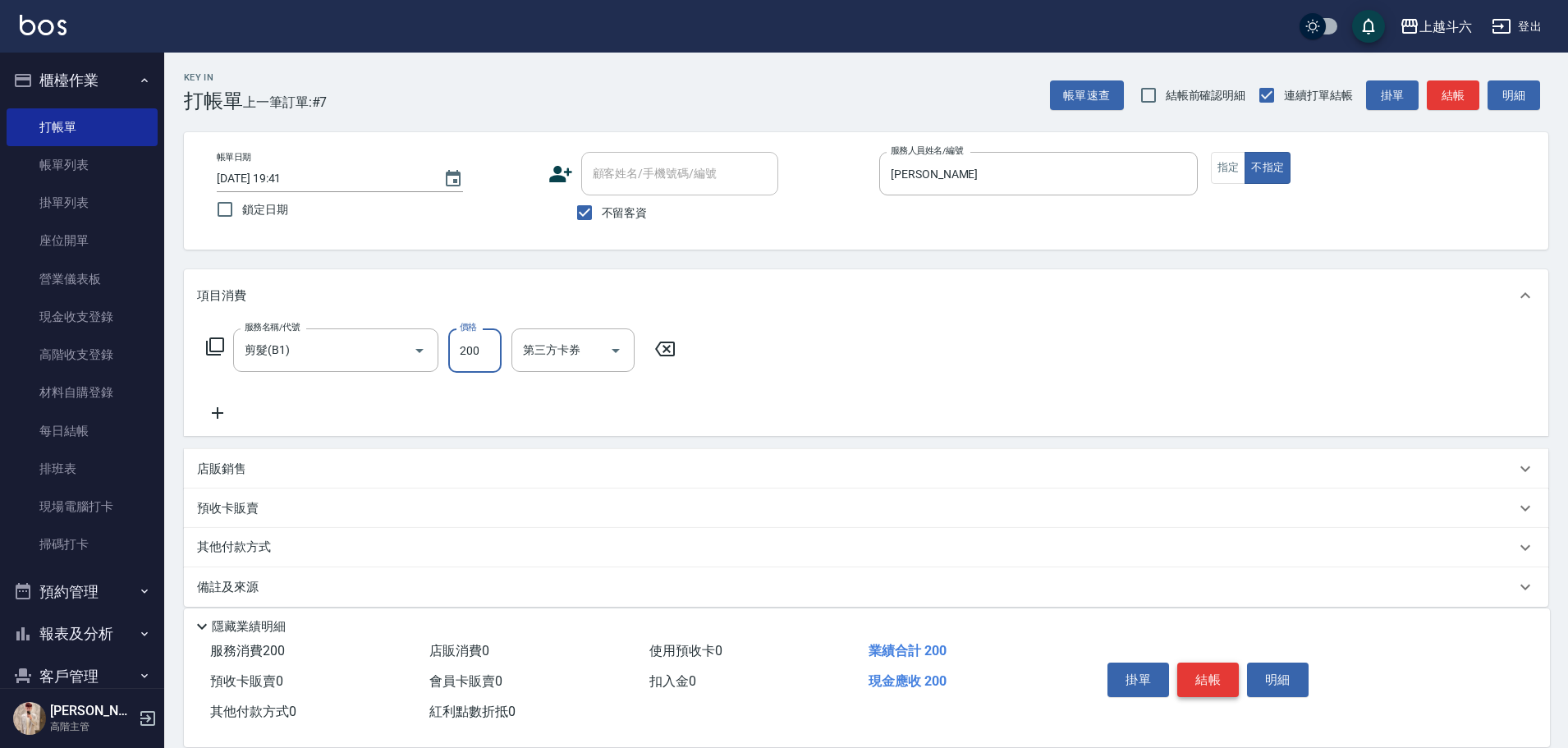
type input "200"
click at [1211, 670] on button "結帳" at bounding box center [1208, 680] width 61 height 34
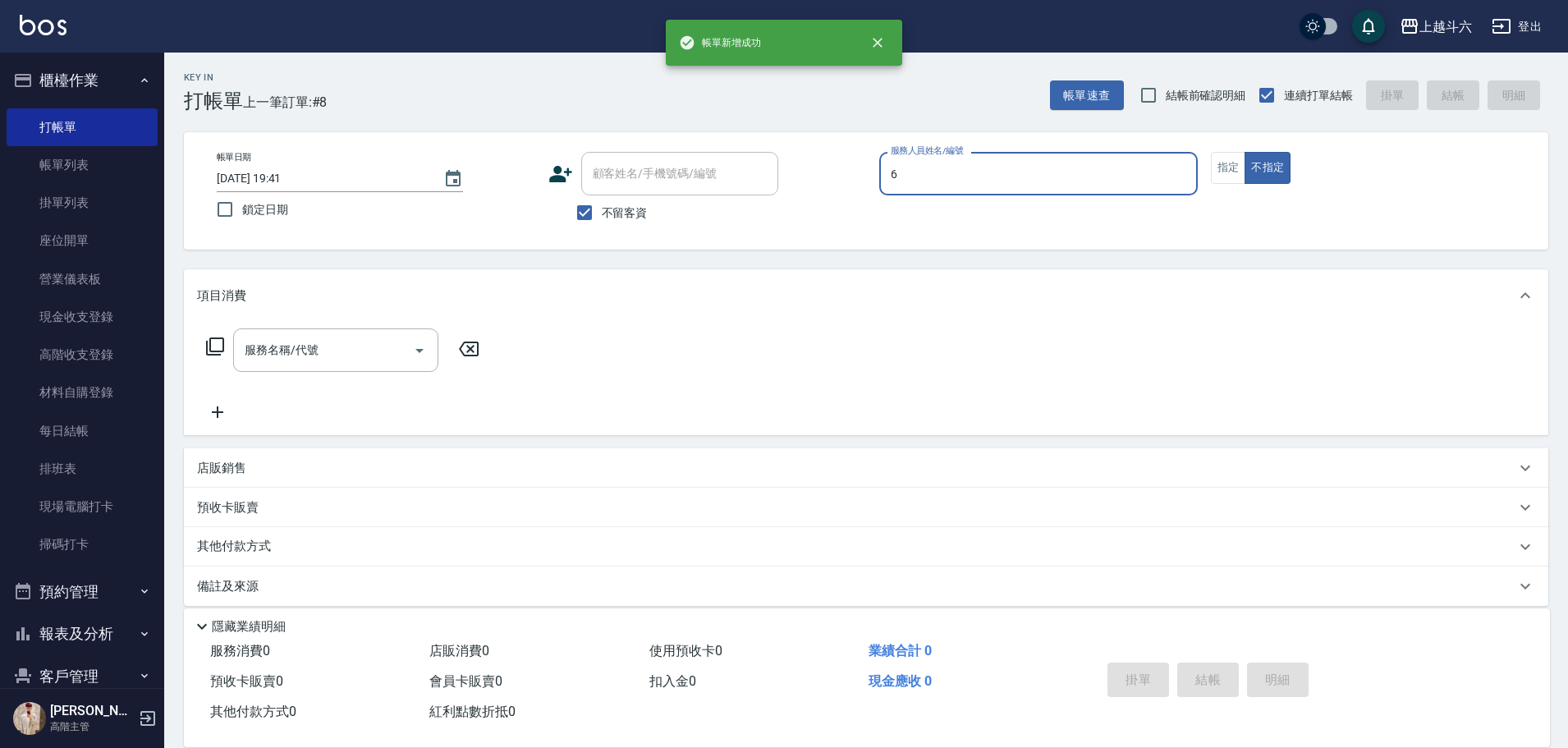
type input "6"
type button "false"
type input "[PERSON_NAME]-6"
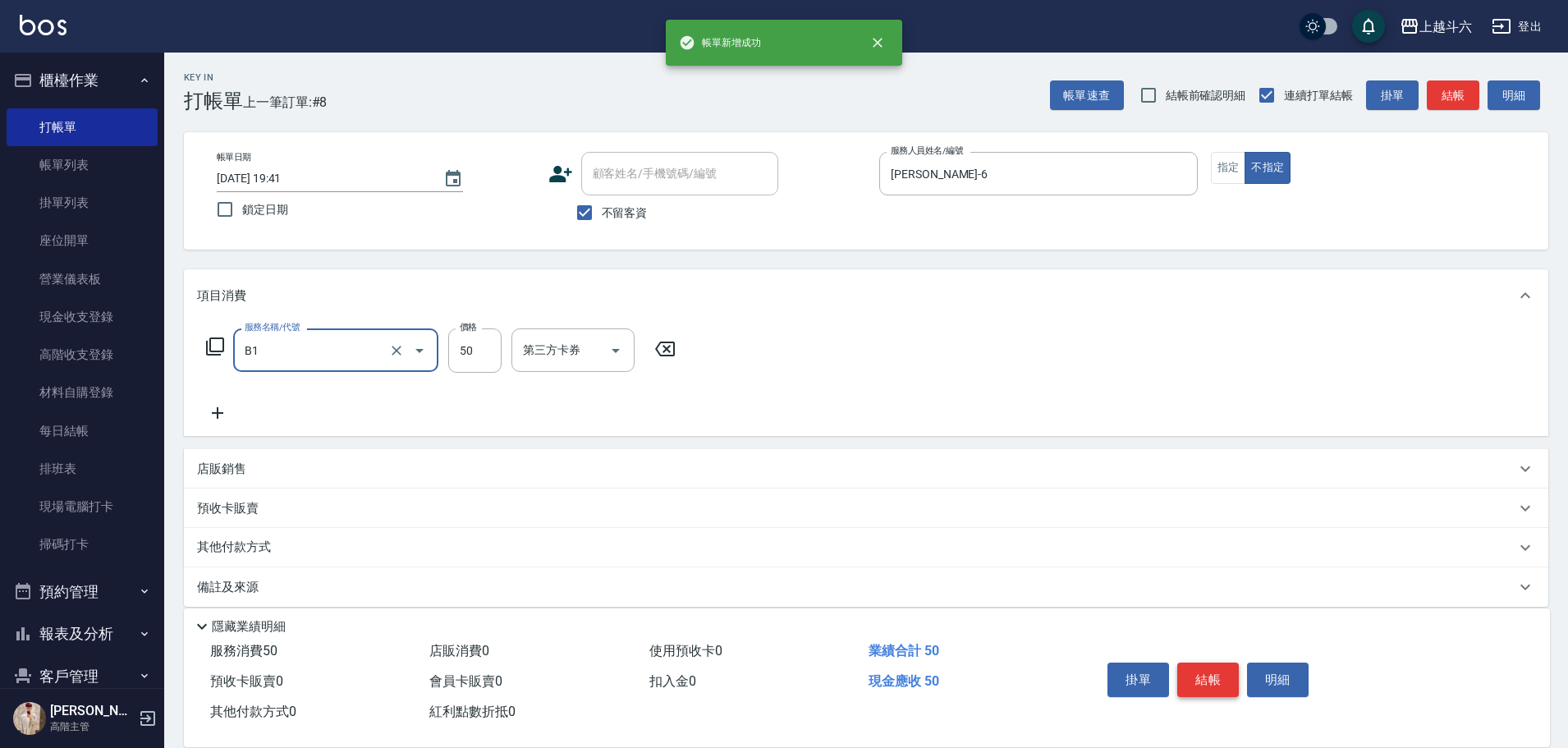
type input "剪髮(B1)"
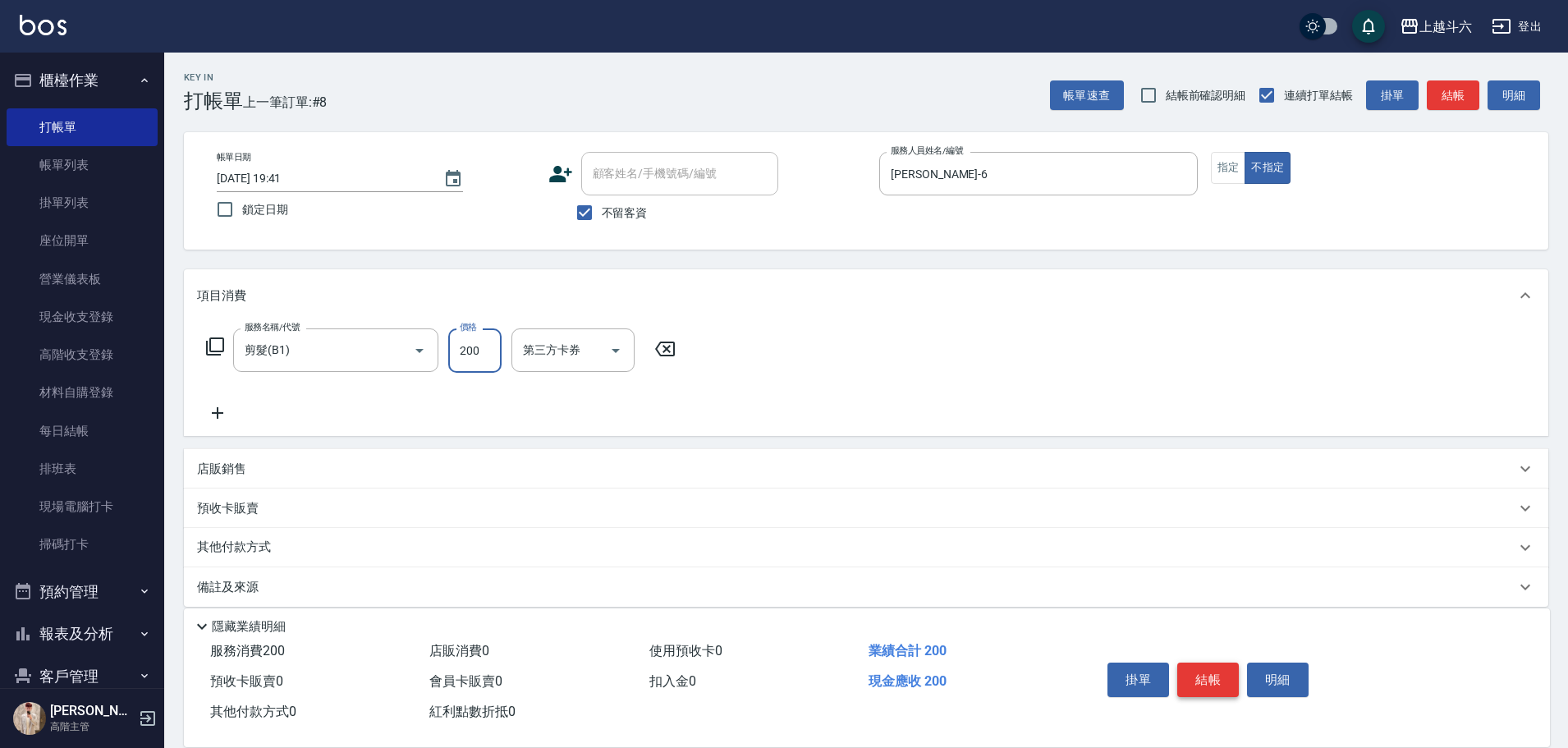
type input "200"
click at [1211, 670] on button "結帳" at bounding box center [1208, 680] width 61 height 34
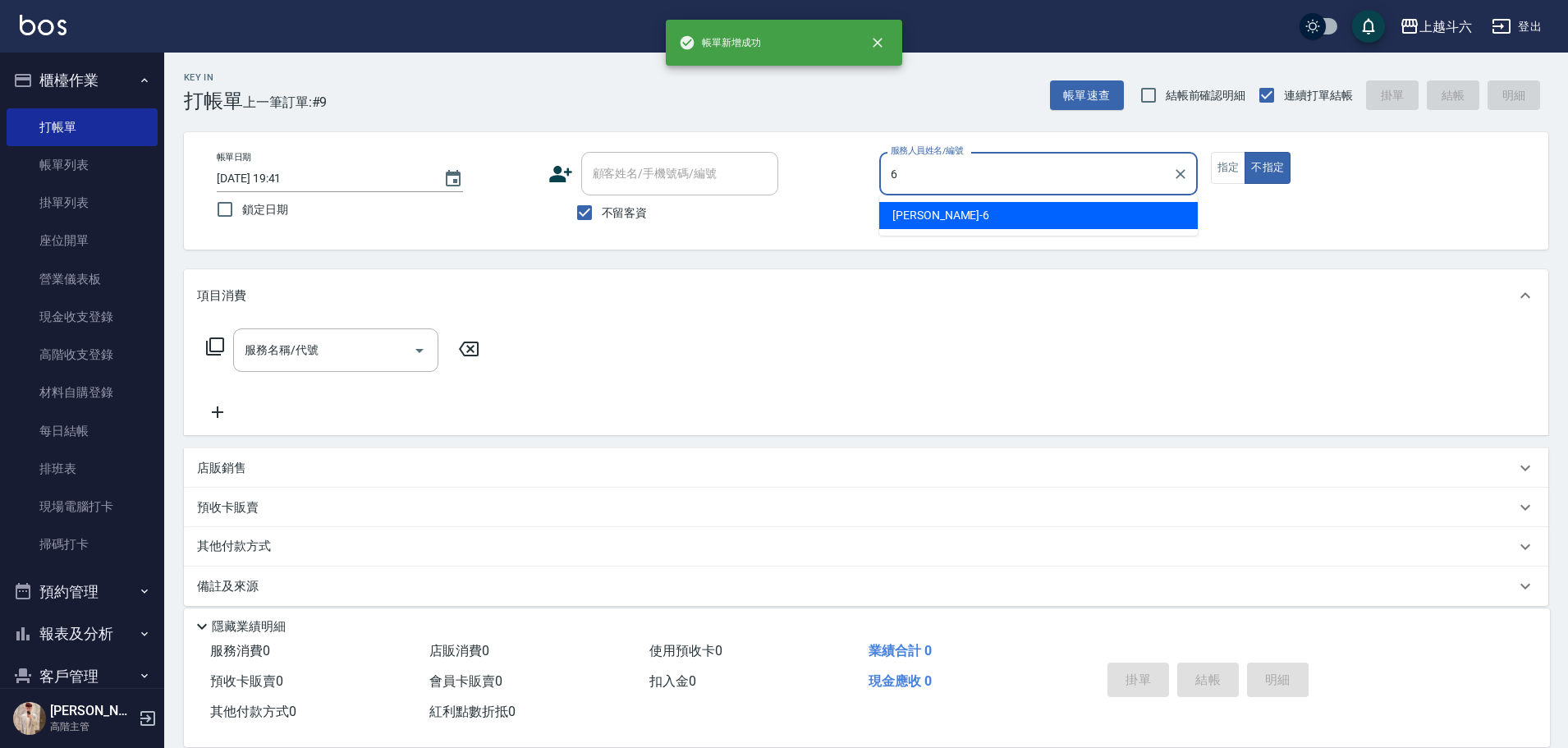
type input "[PERSON_NAME]-6"
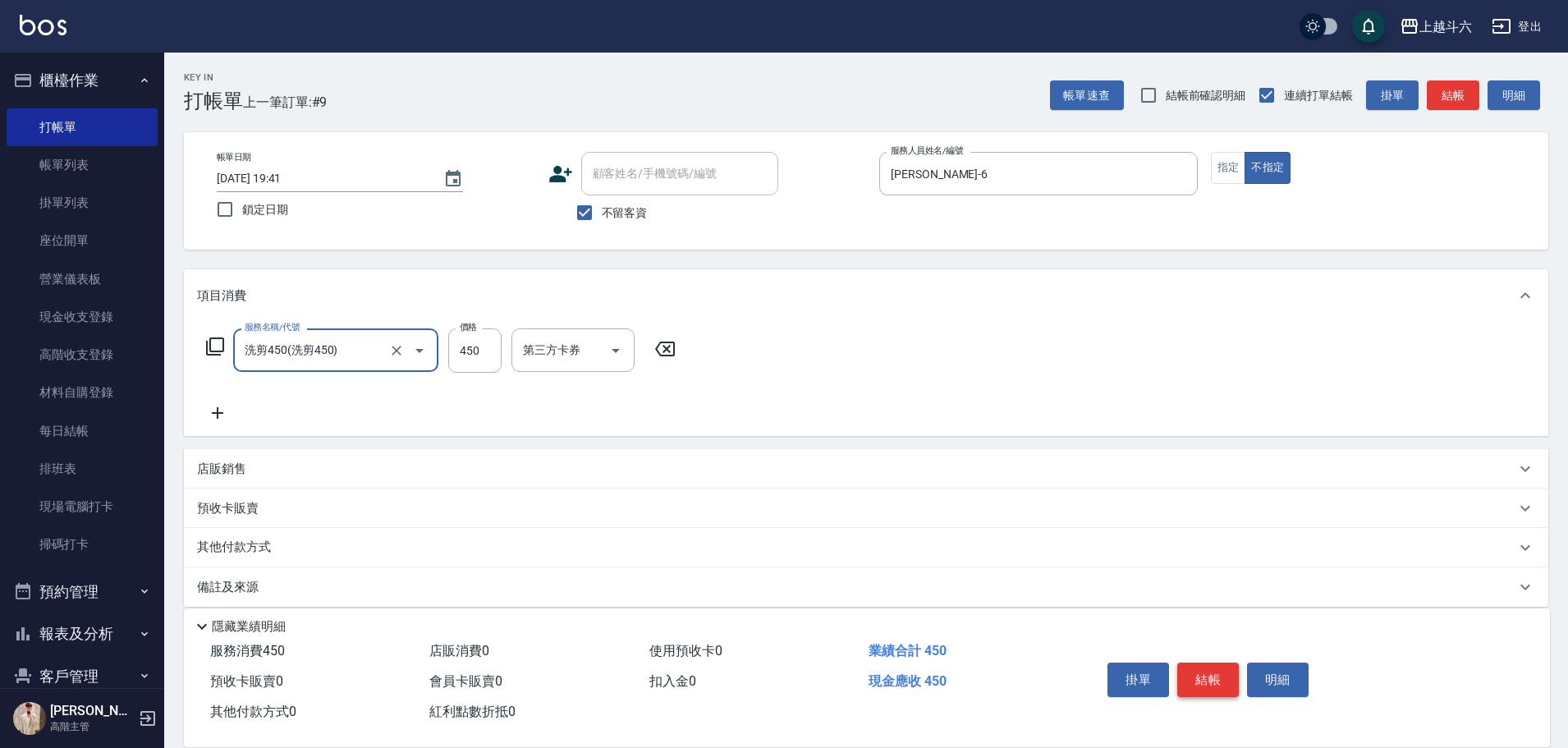
type input "洗剪450"
type input "500"
type input "萱芸-32"
click at [1211, 670] on button "結帳" at bounding box center [1208, 680] width 61 height 34
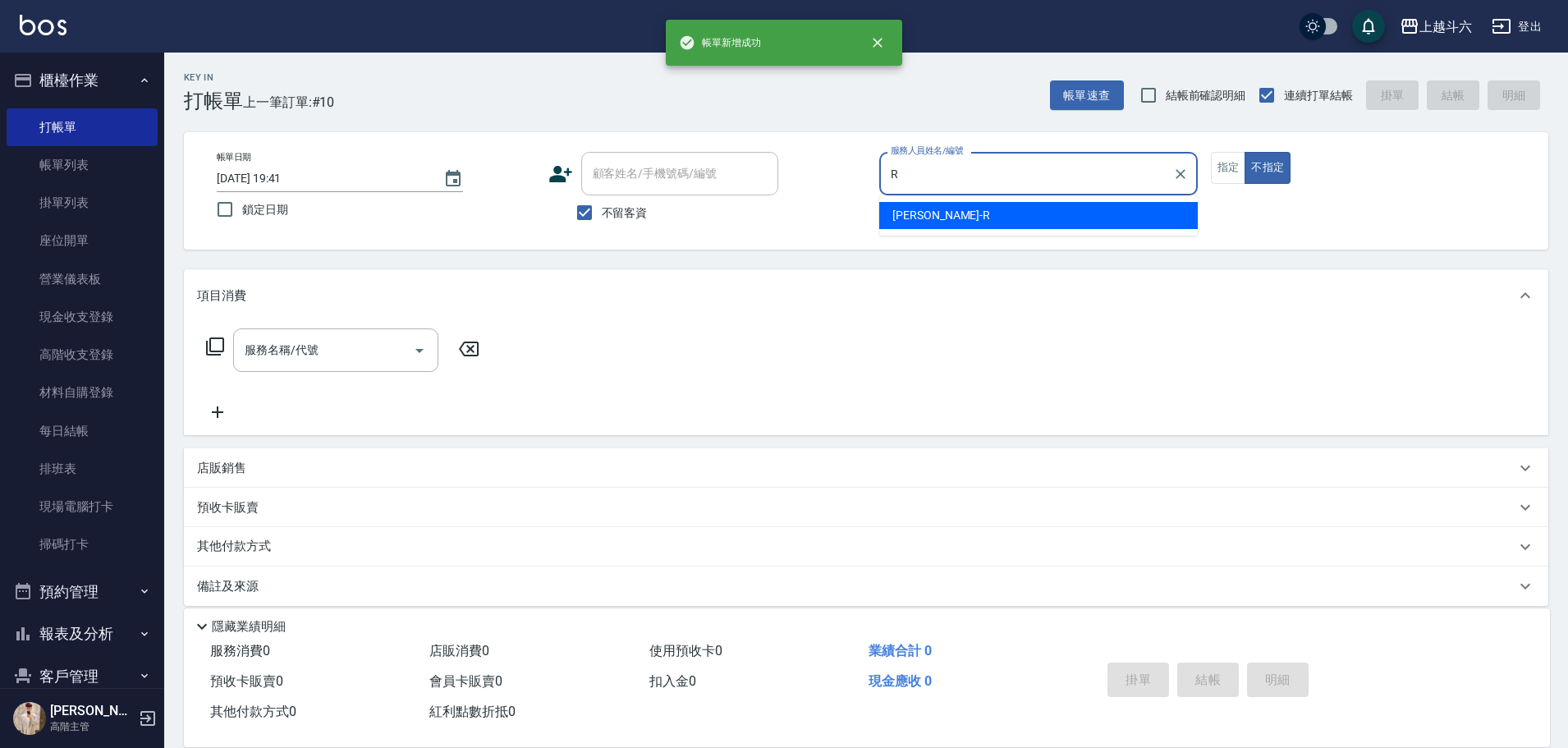
type input "[PERSON_NAME]"
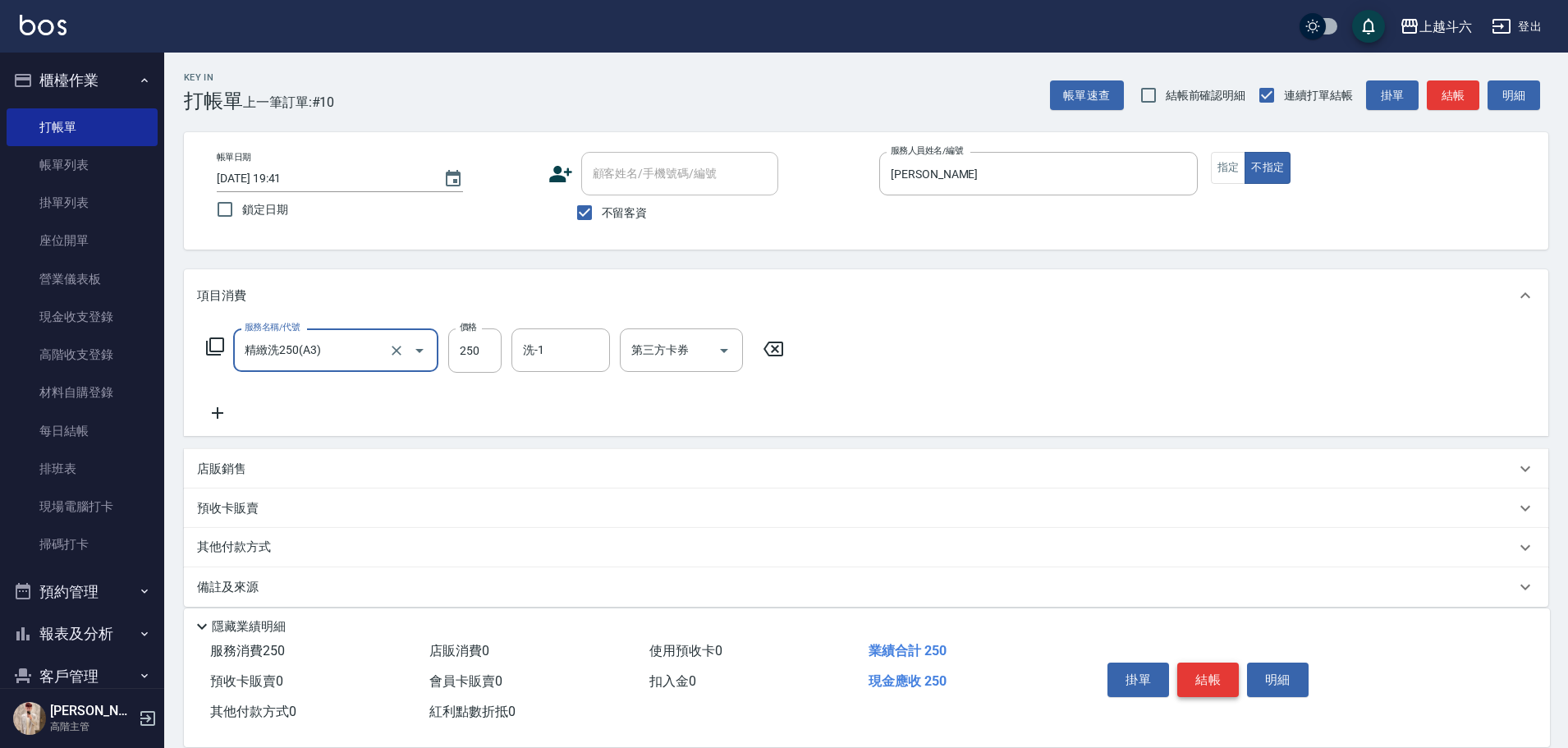
type input "精緻洗250(A3)"
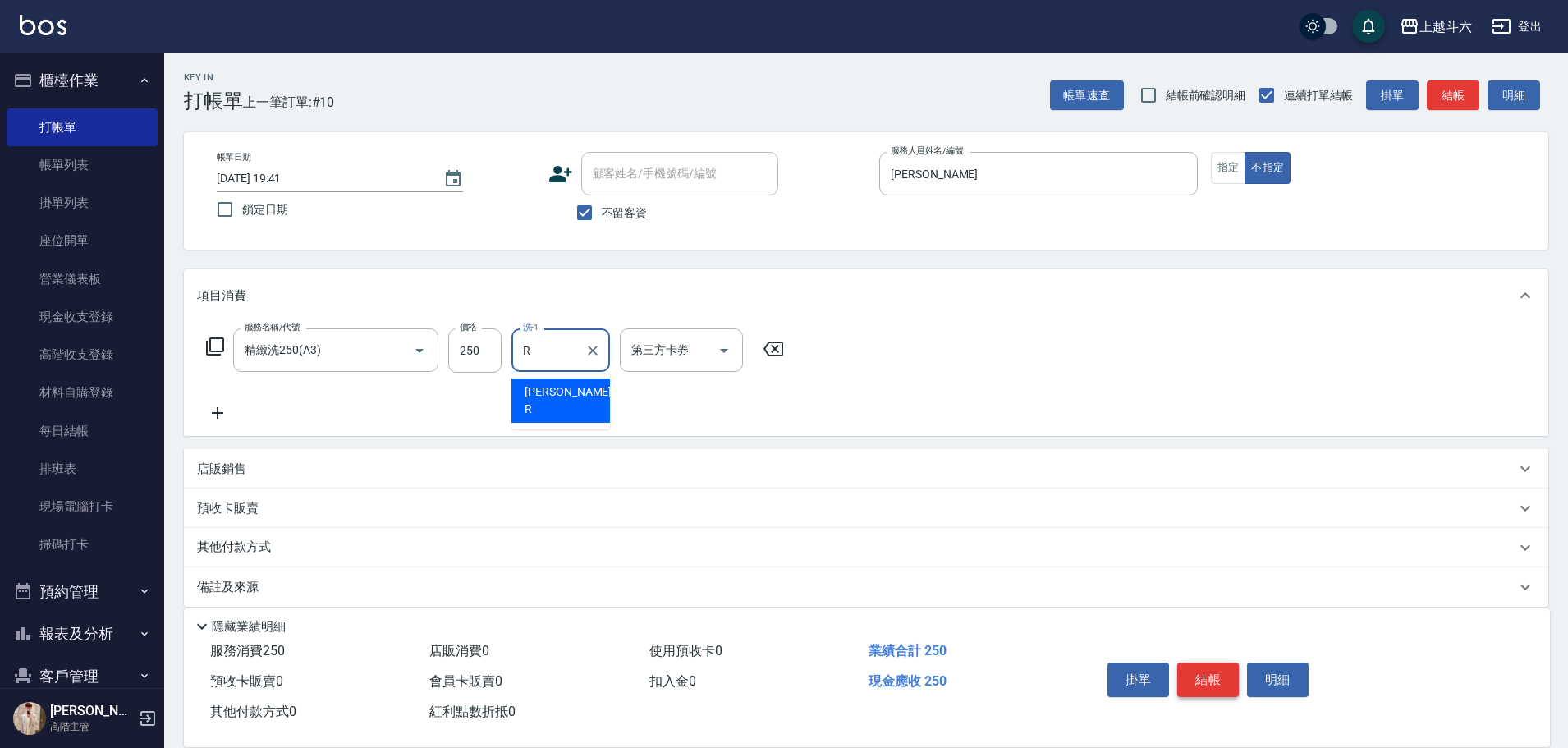
type input "[PERSON_NAME]"
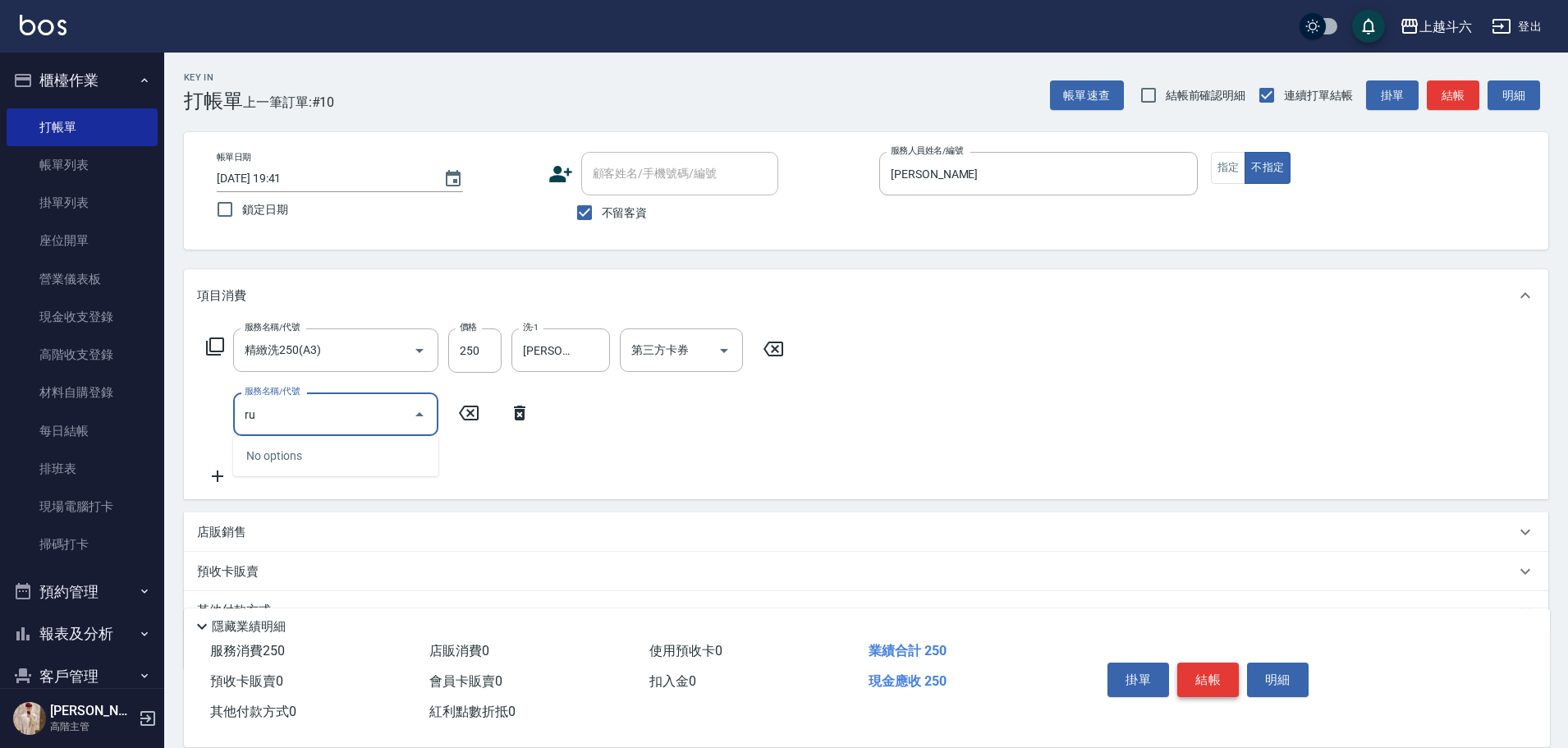
type input "r"
type input "c"
type input "肩100(特6)"
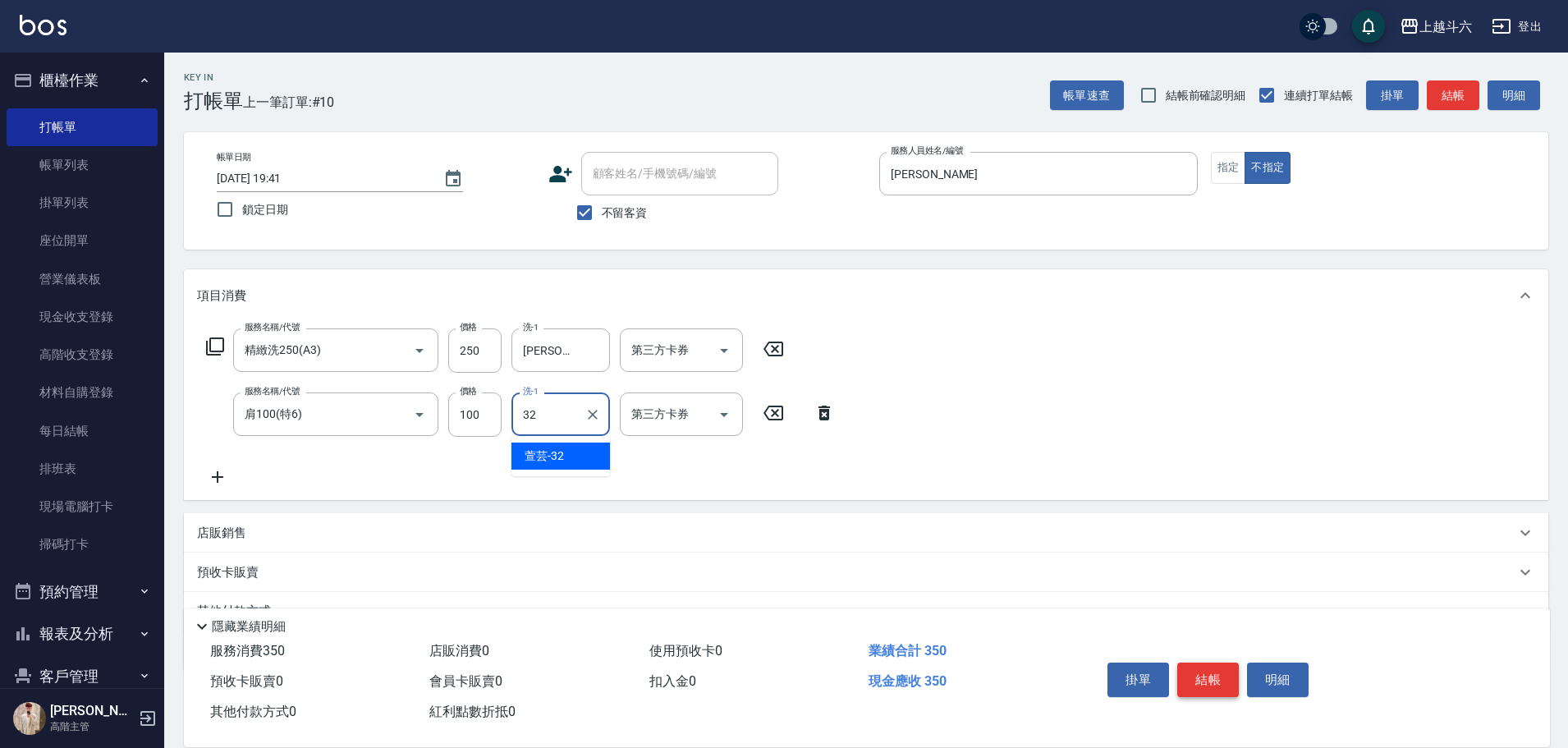
type input "萱芸-32"
click at [1187, 663] on button "結帳" at bounding box center [1208, 680] width 61 height 34
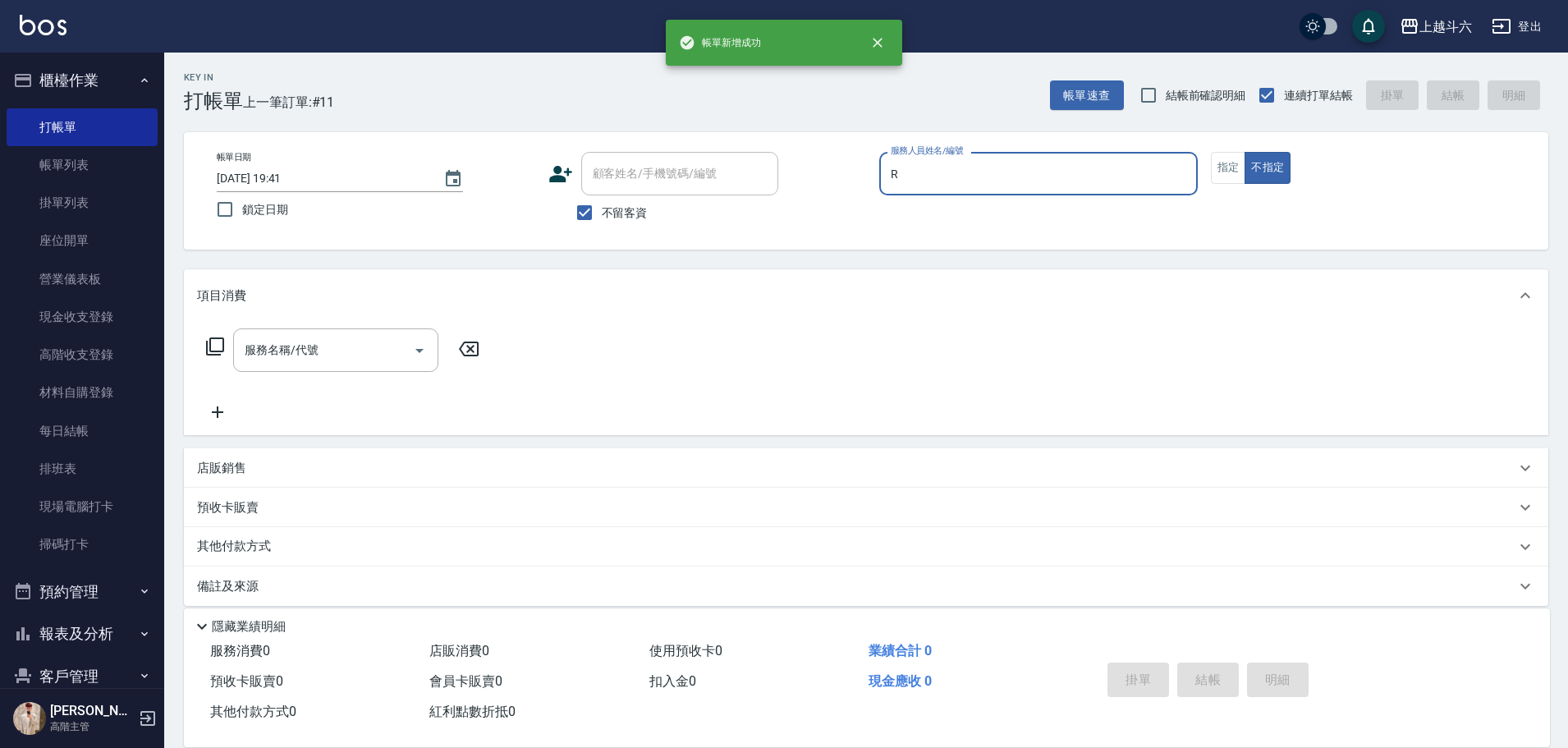
type input "[PERSON_NAME]"
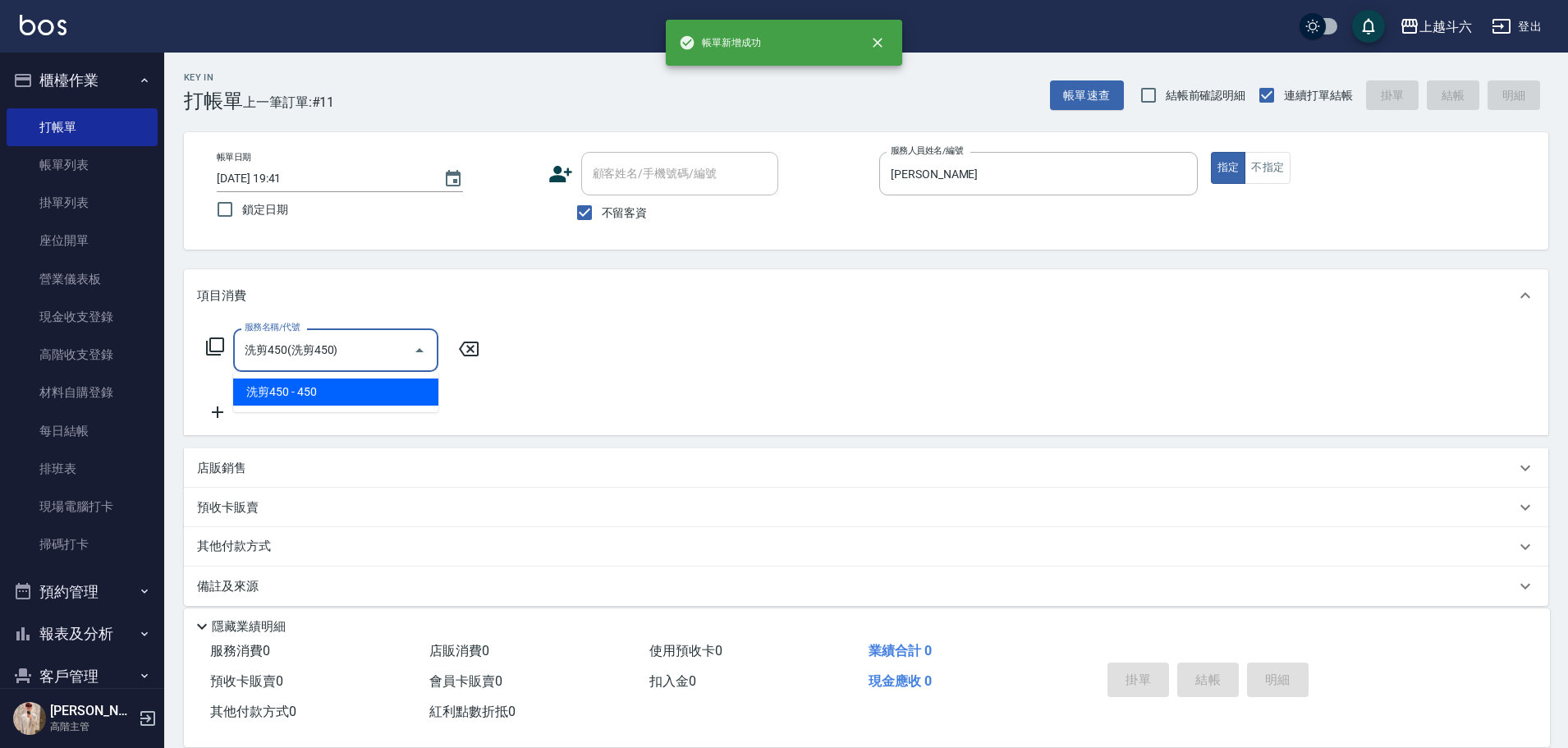
type input "洗剪450"
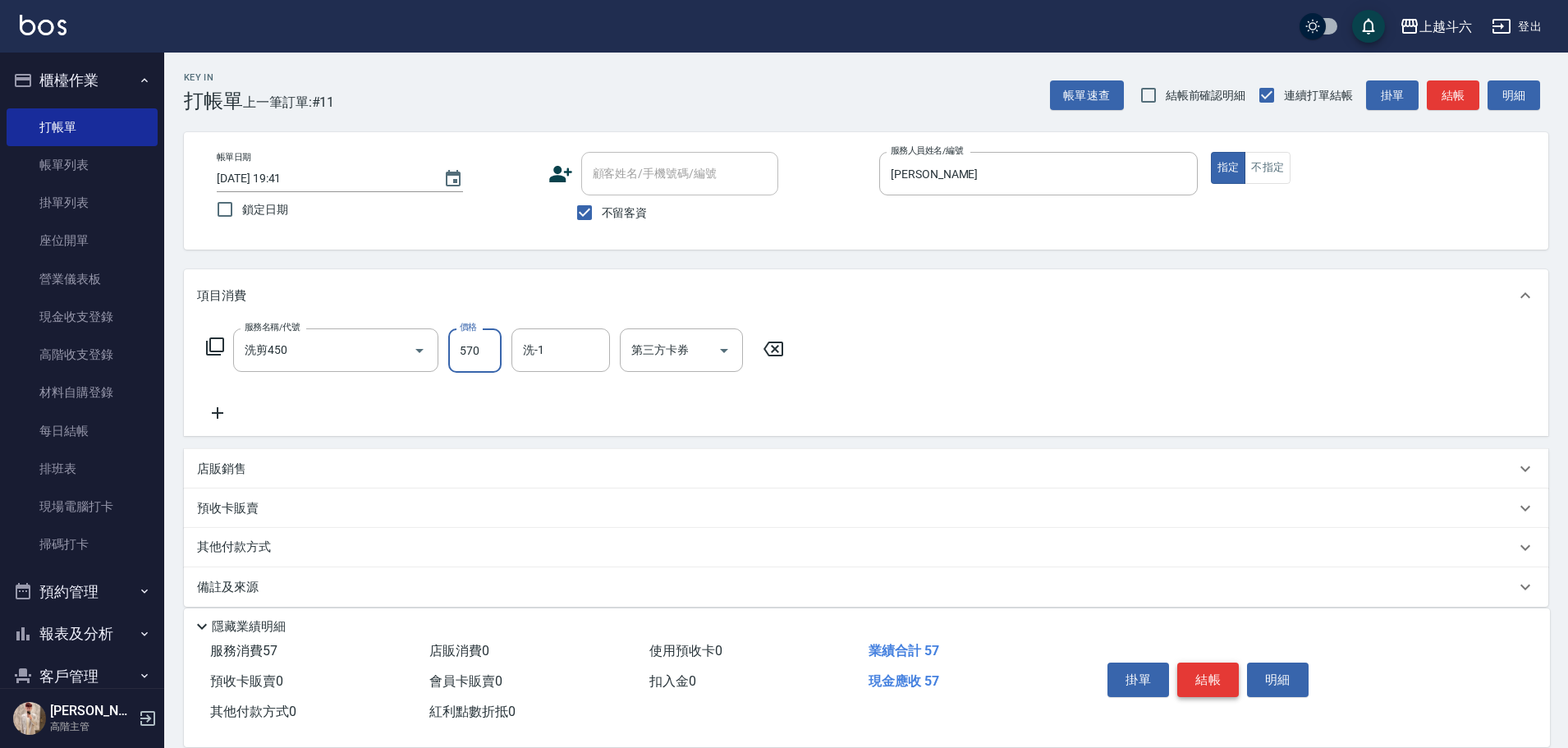
type input "570"
type input "萱芸-32"
click at [1186, 663] on button "結帳" at bounding box center [1208, 680] width 61 height 34
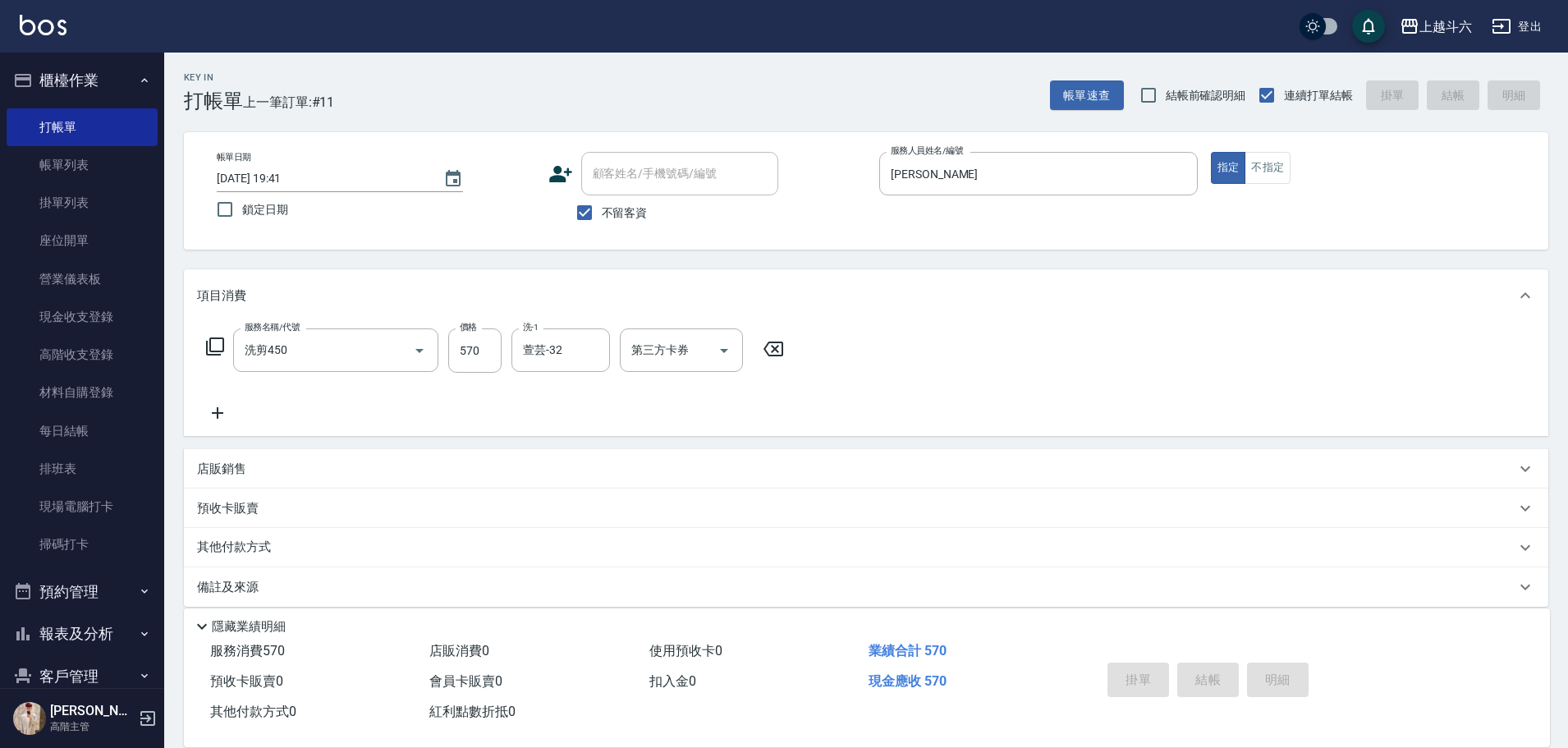
type input "[DATE] 19:42"
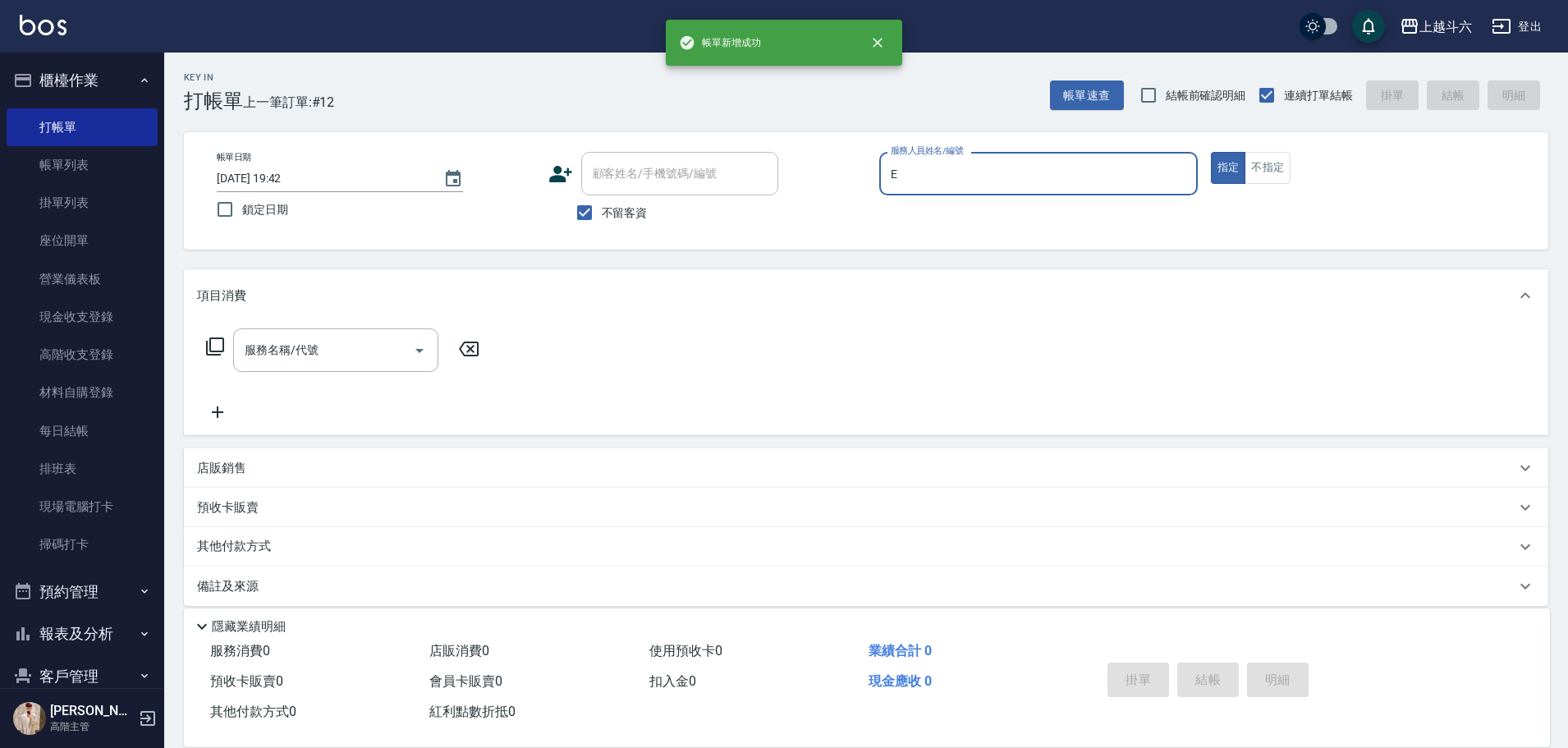
type input "[PERSON_NAME]"
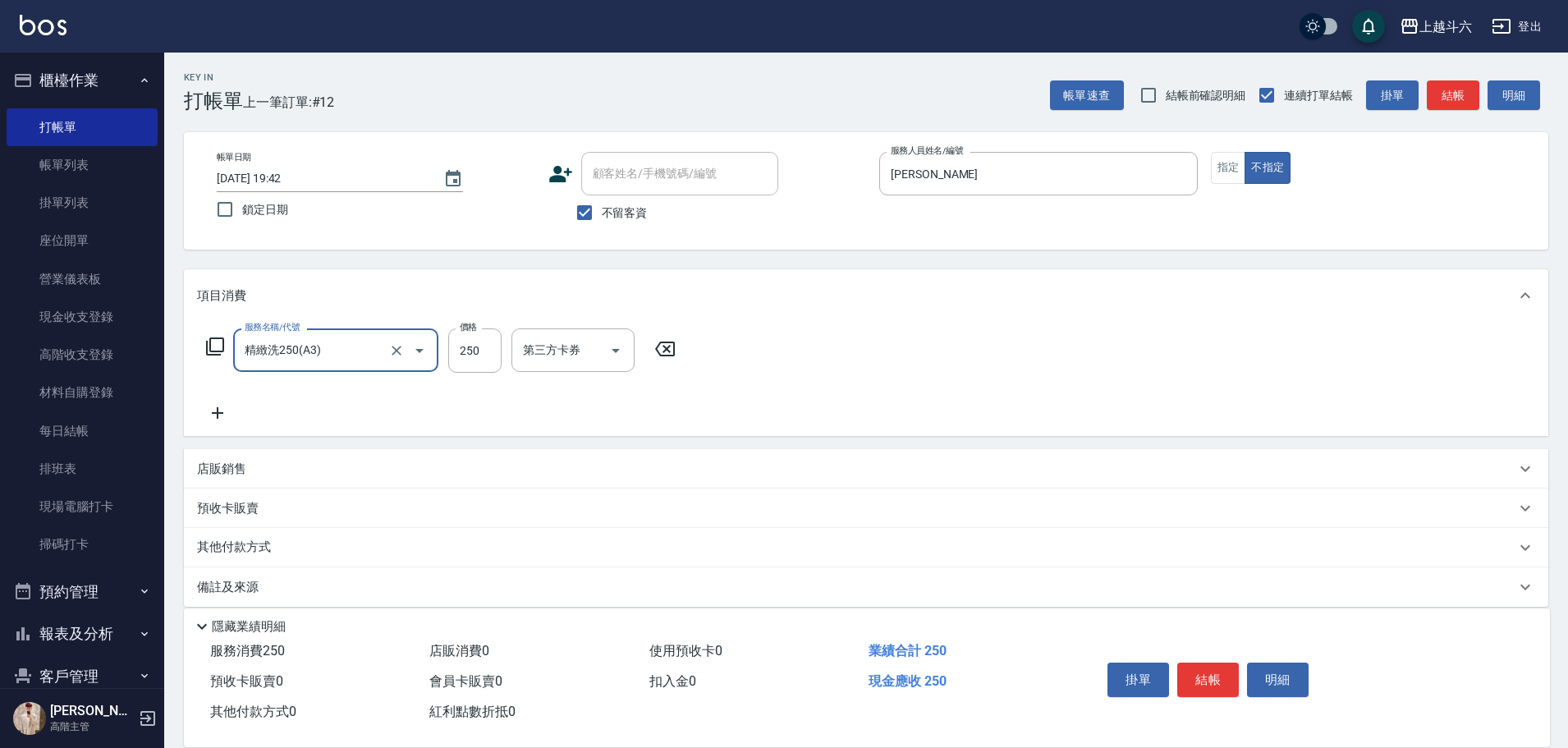
type input "精緻洗250(A3)"
type input "萱芸-32"
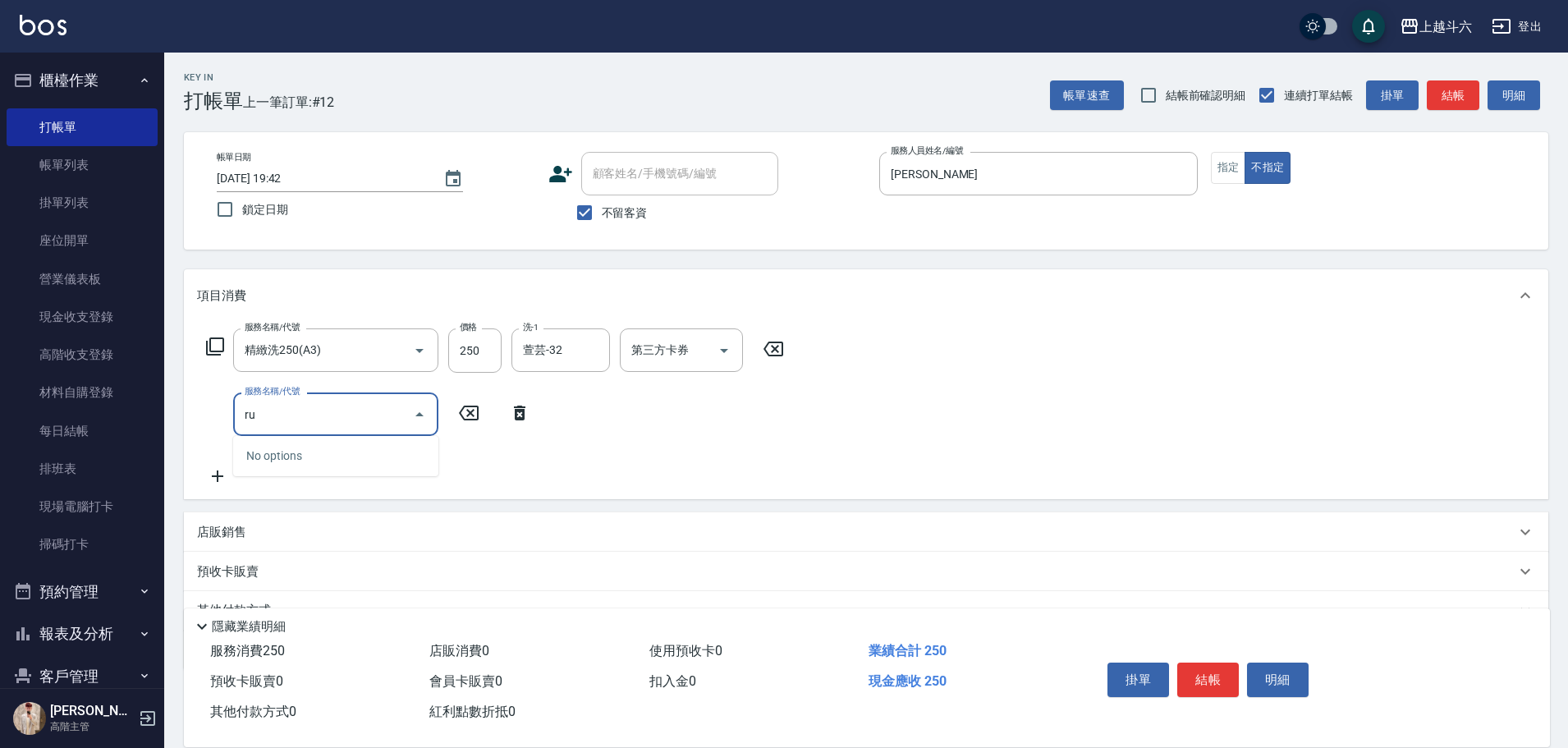
type input "r"
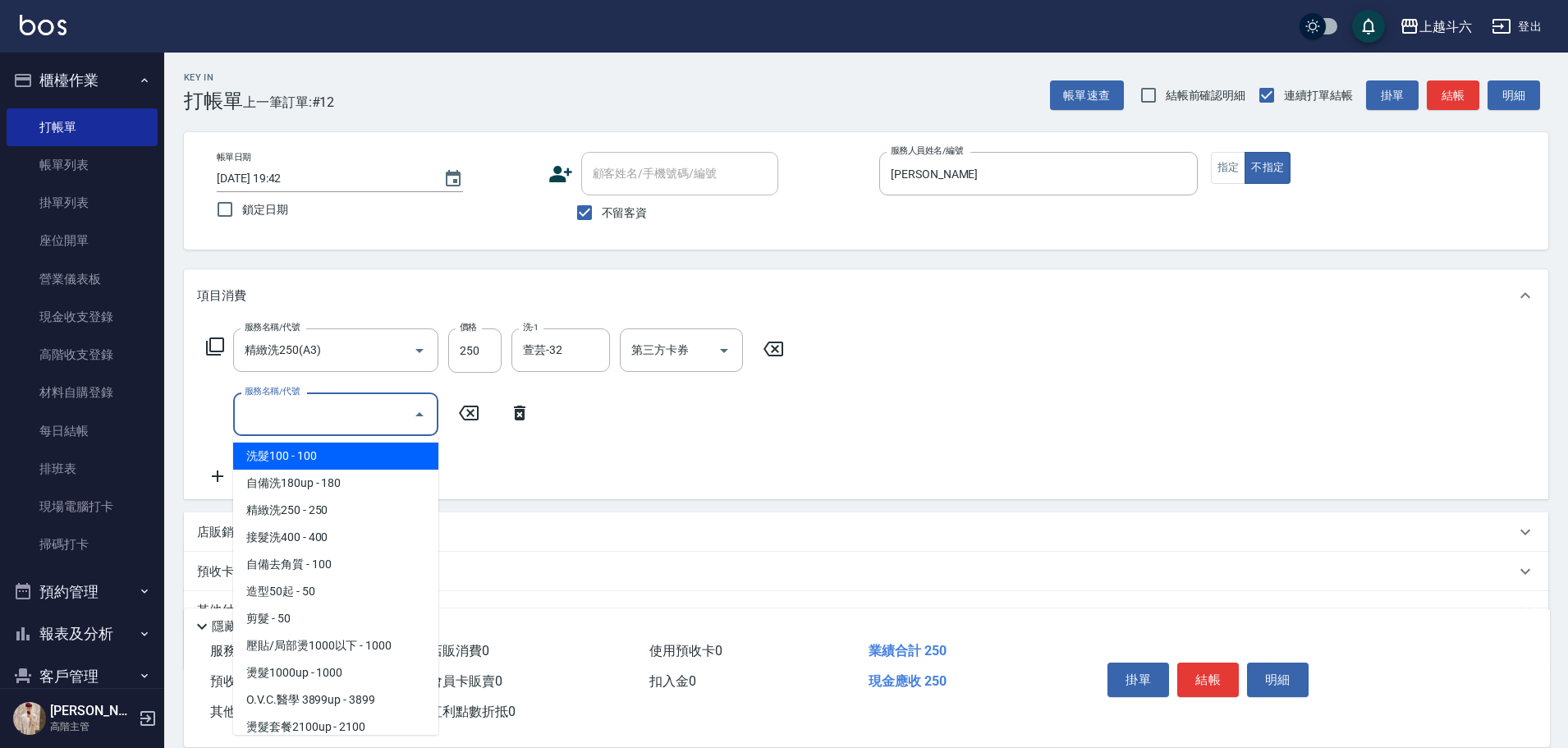
type input "c"
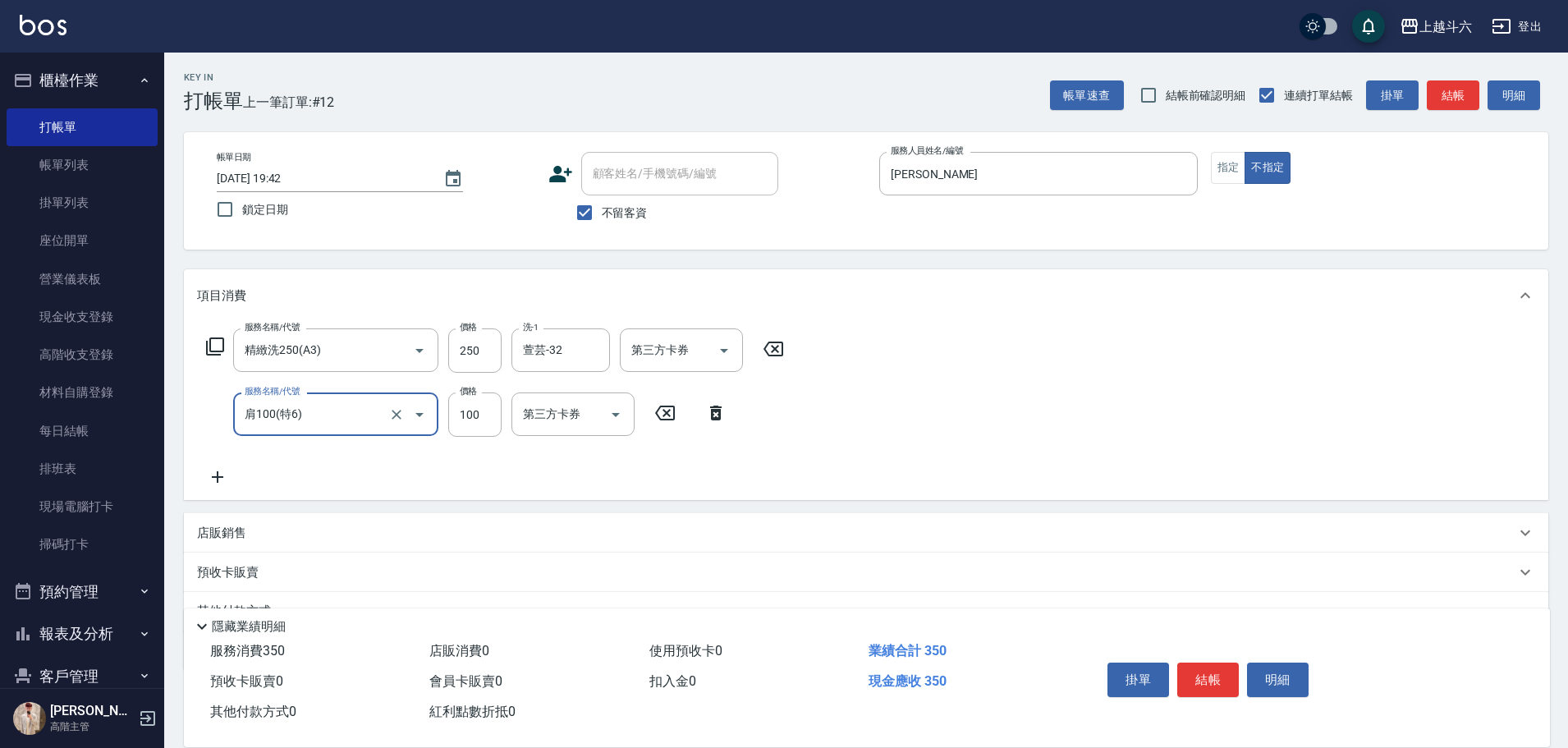
type input "肩100(特6)"
type input "[PERSON_NAME]"
click at [1205, 669] on button "結帳" at bounding box center [1208, 680] width 61 height 34
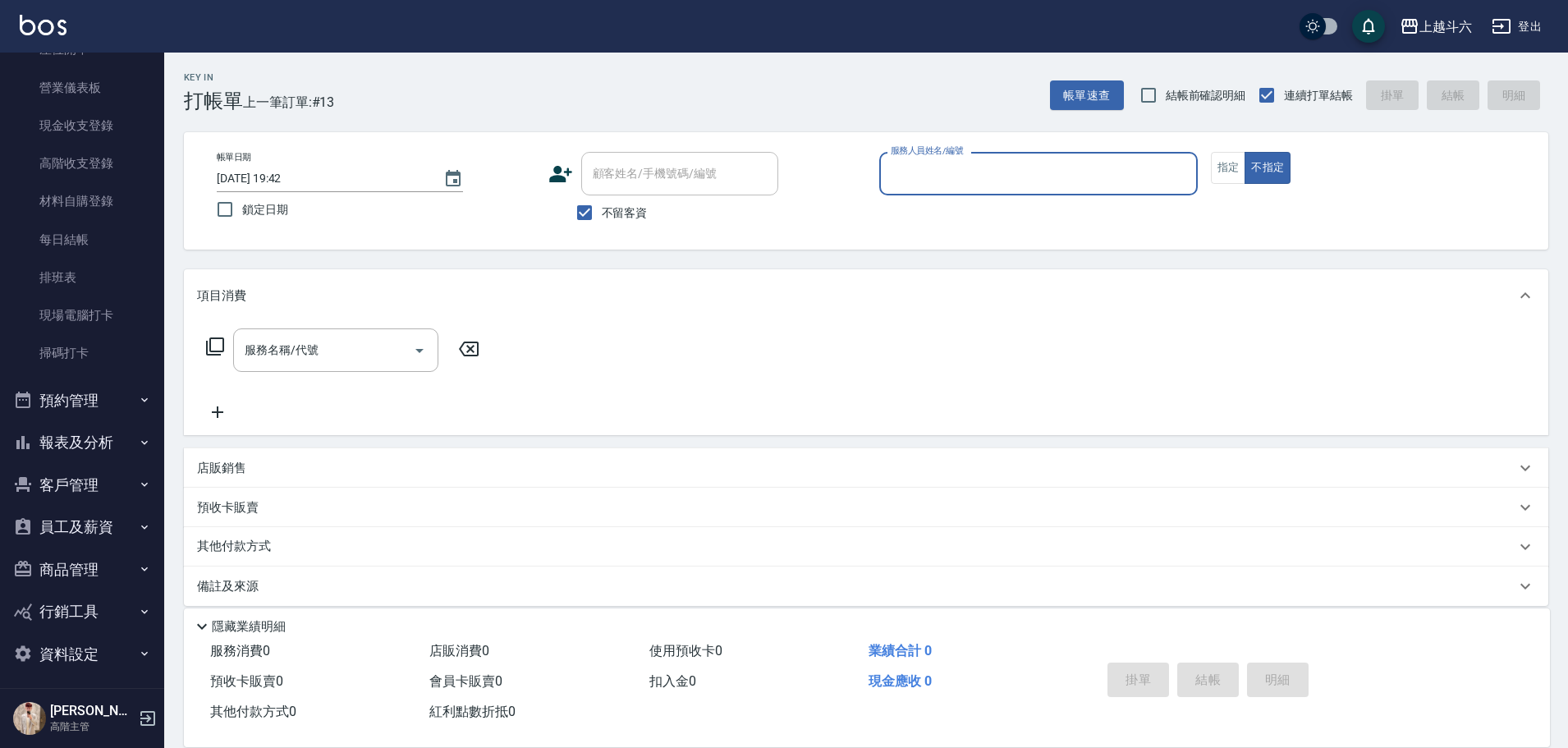
scroll to position [198, 0]
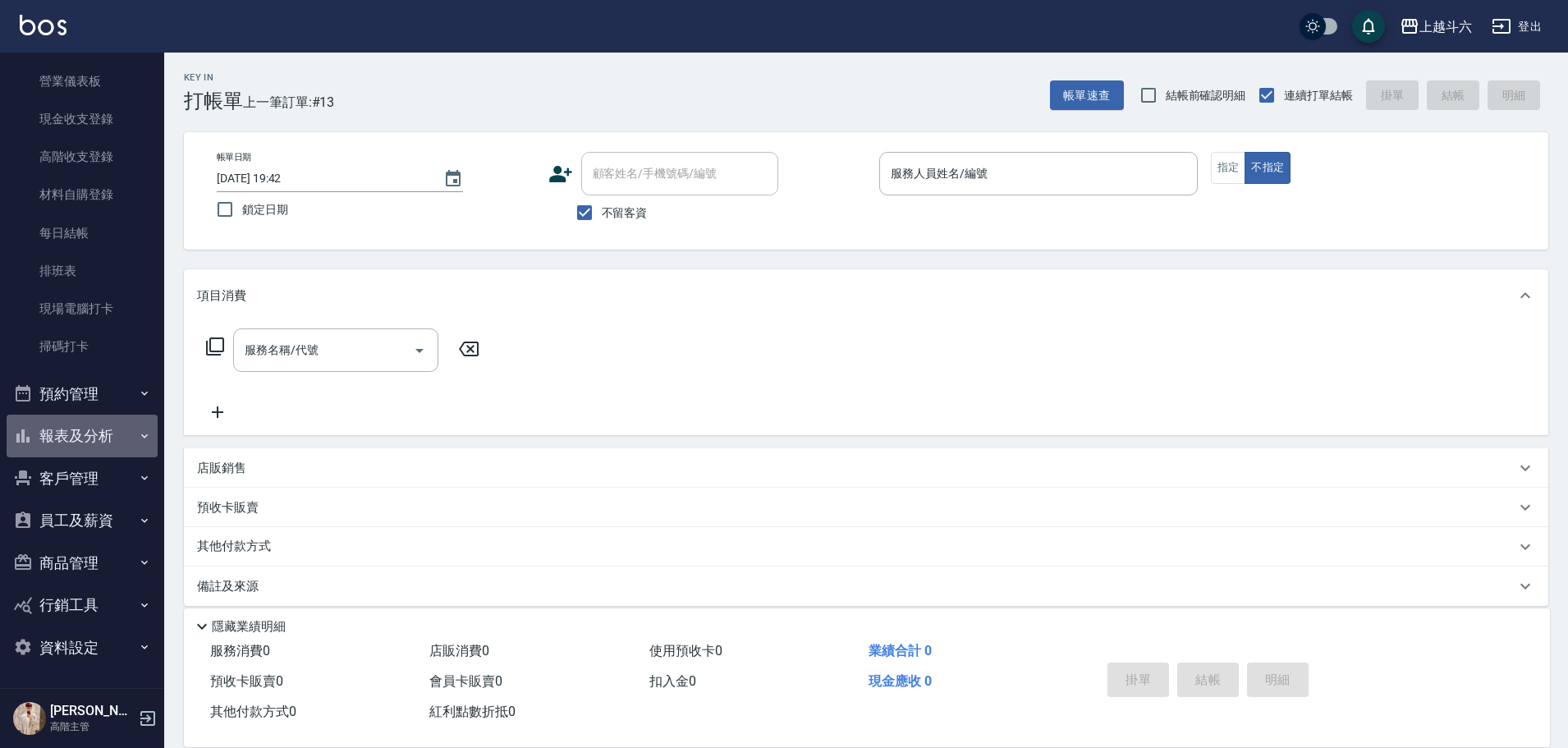
click at [90, 439] on button "報表及分析" at bounding box center [82, 435] width 151 height 43
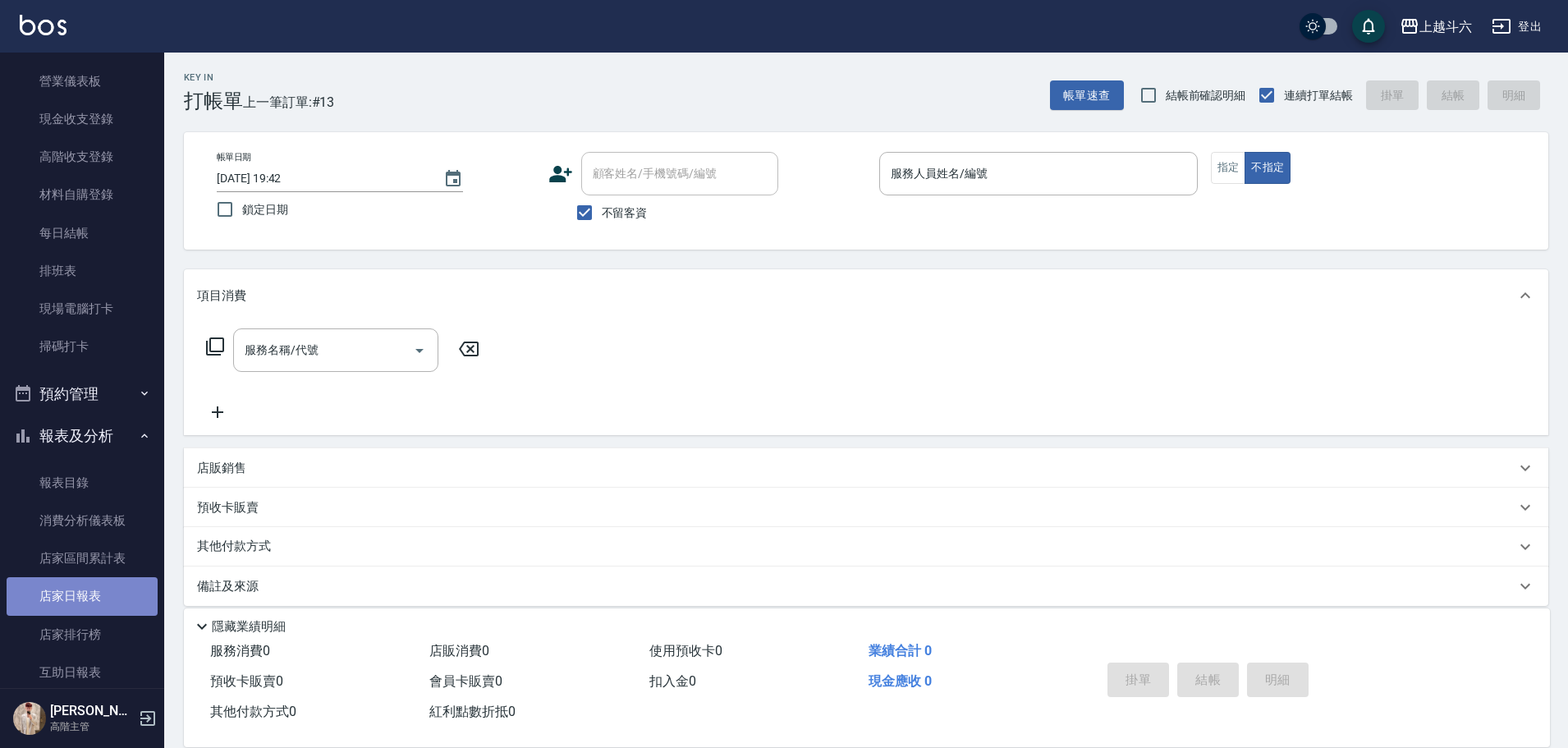
click at [126, 605] on link "店家日報表" at bounding box center [82, 596] width 151 height 38
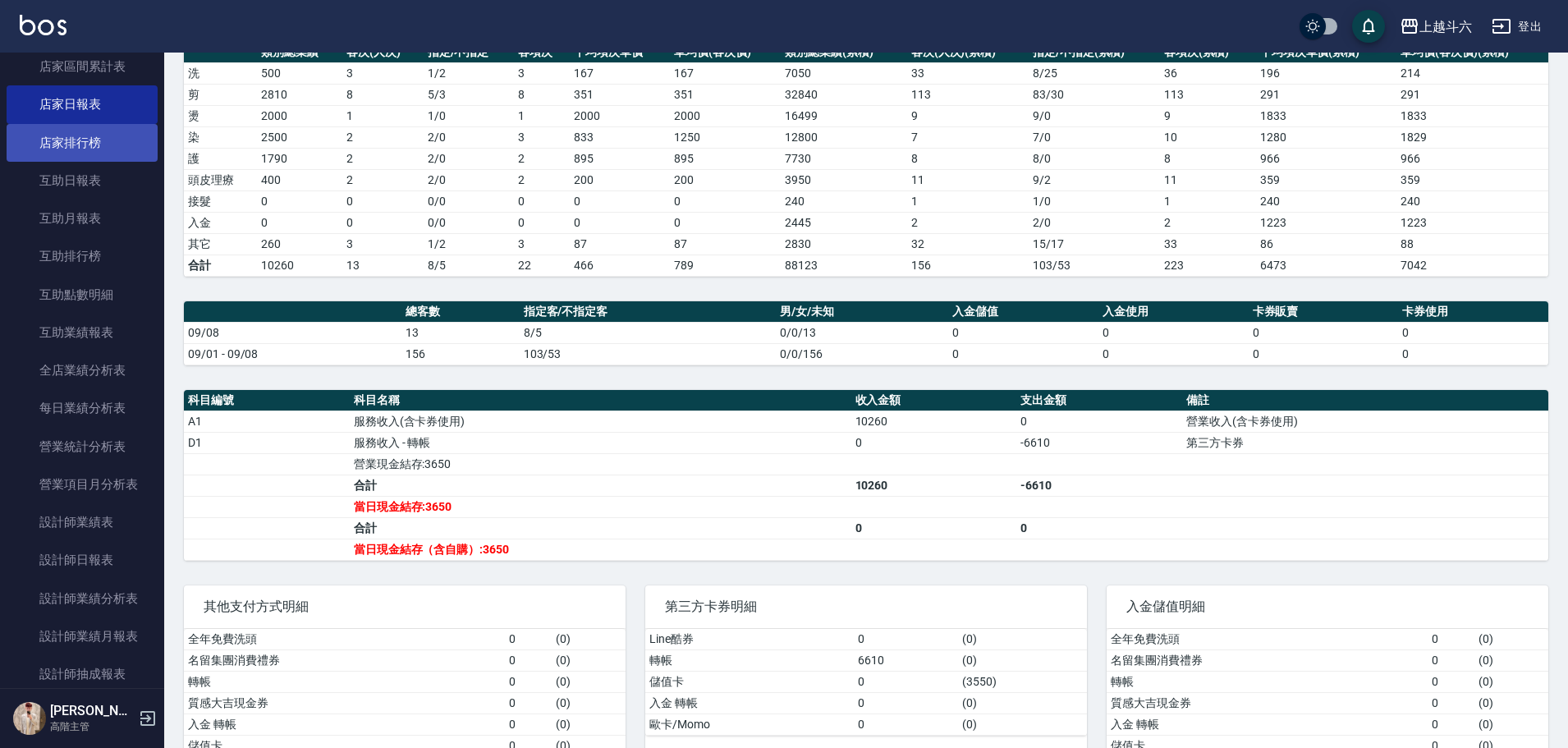
scroll to position [691, 0]
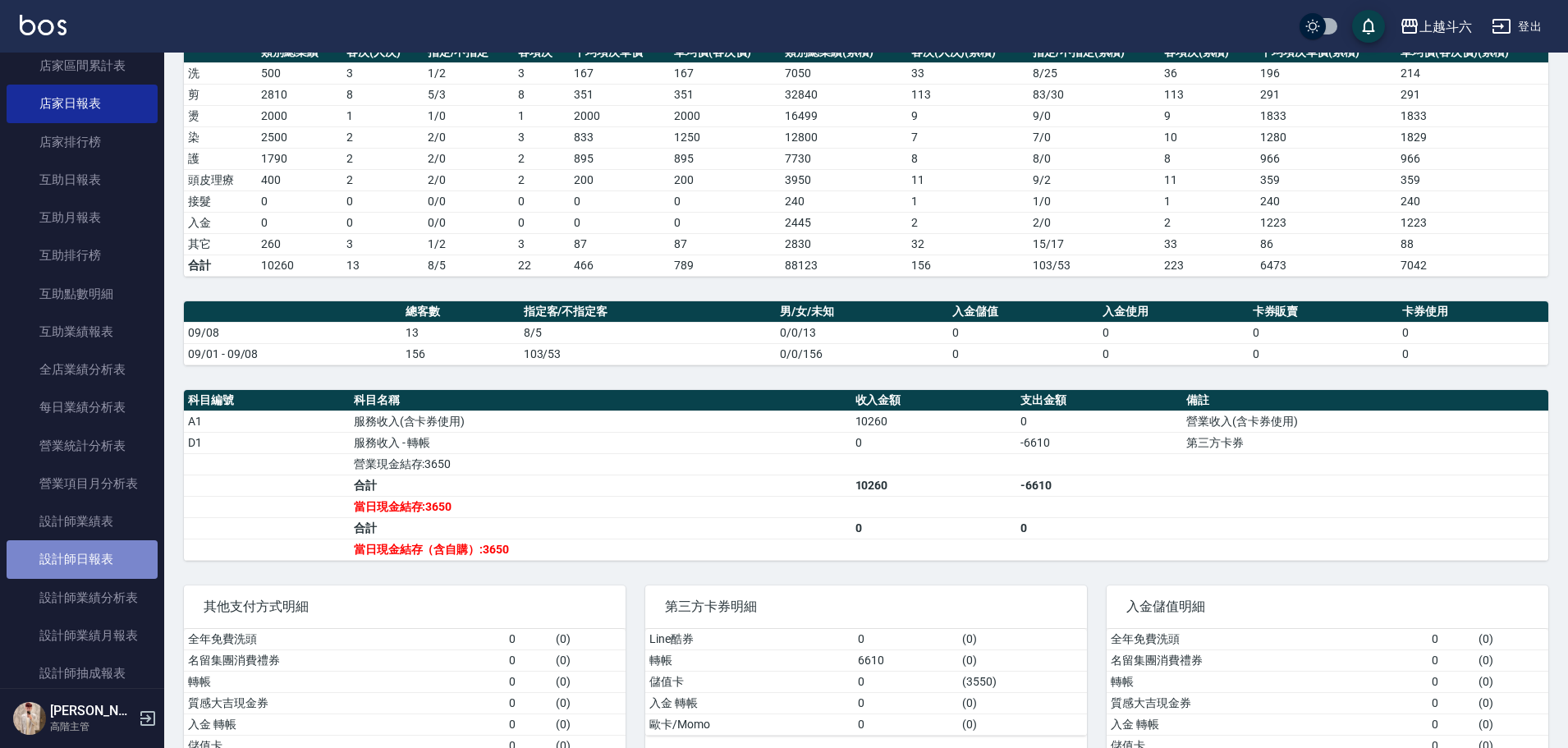
click at [127, 550] on link "設計師日報表" at bounding box center [82, 559] width 151 height 38
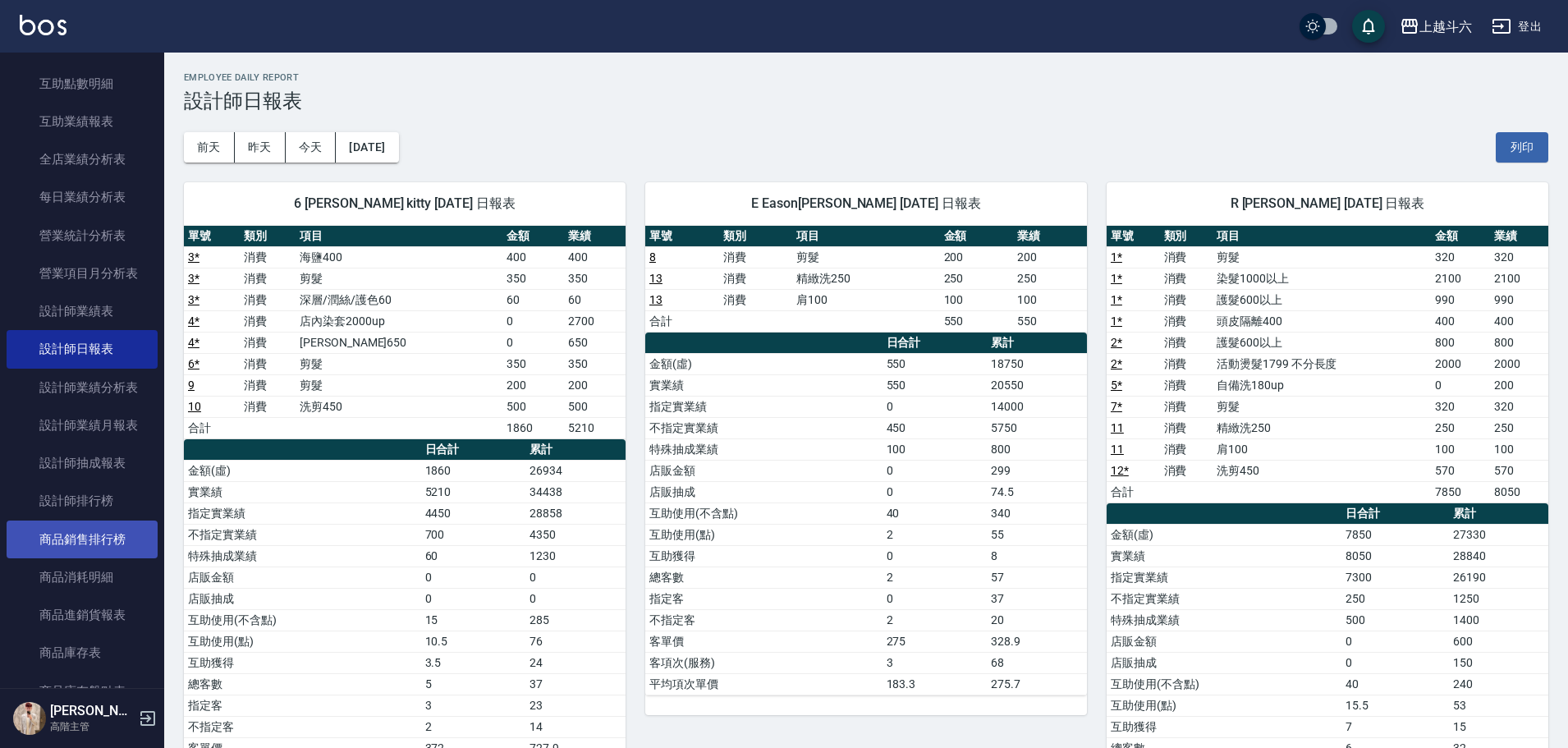
scroll to position [937, 0]
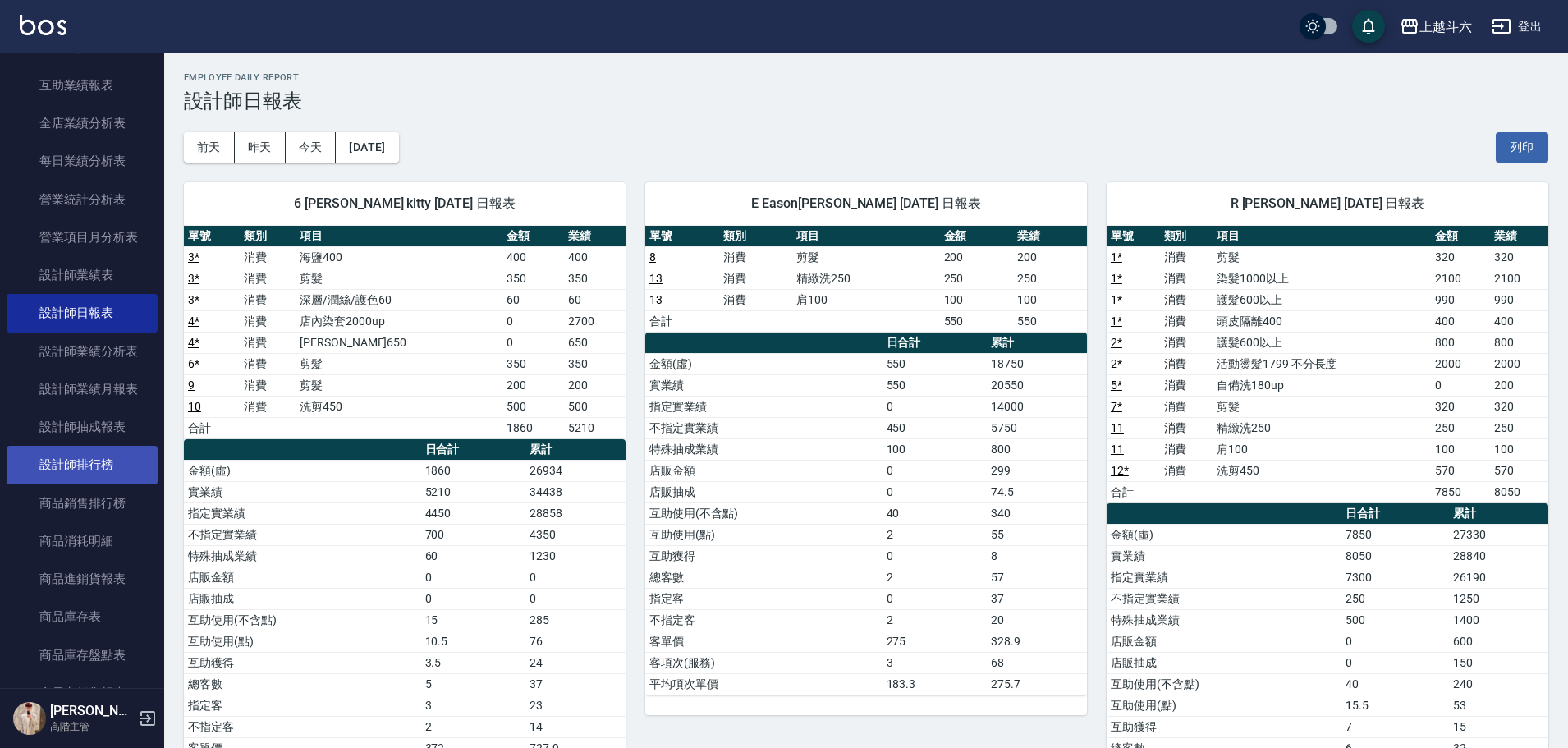
click at [122, 475] on link "設計師排行榜" at bounding box center [82, 465] width 151 height 38
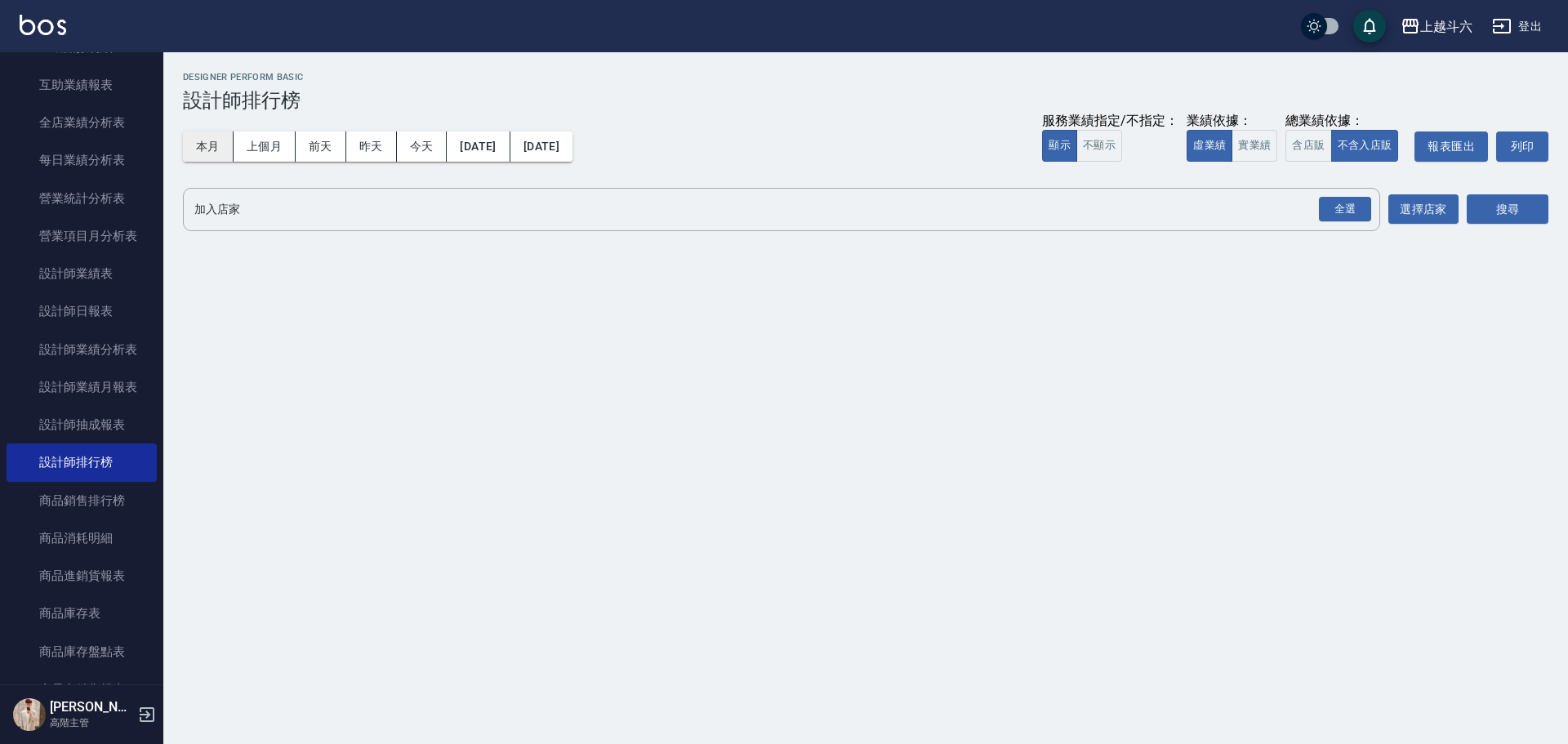
click at [222, 150] on button "本月" at bounding box center [208, 147] width 51 height 31
click at [222, 149] on button "本月" at bounding box center [208, 147] width 51 height 31
click at [1244, 149] on button "實業績" at bounding box center [1255, 145] width 46 height 31
drag, startPoint x: 1334, startPoint y: 212, endPoint x: 1442, endPoint y: 223, distance: 108.6
click at [1334, 212] on div "全選" at bounding box center [1345, 210] width 53 height 25
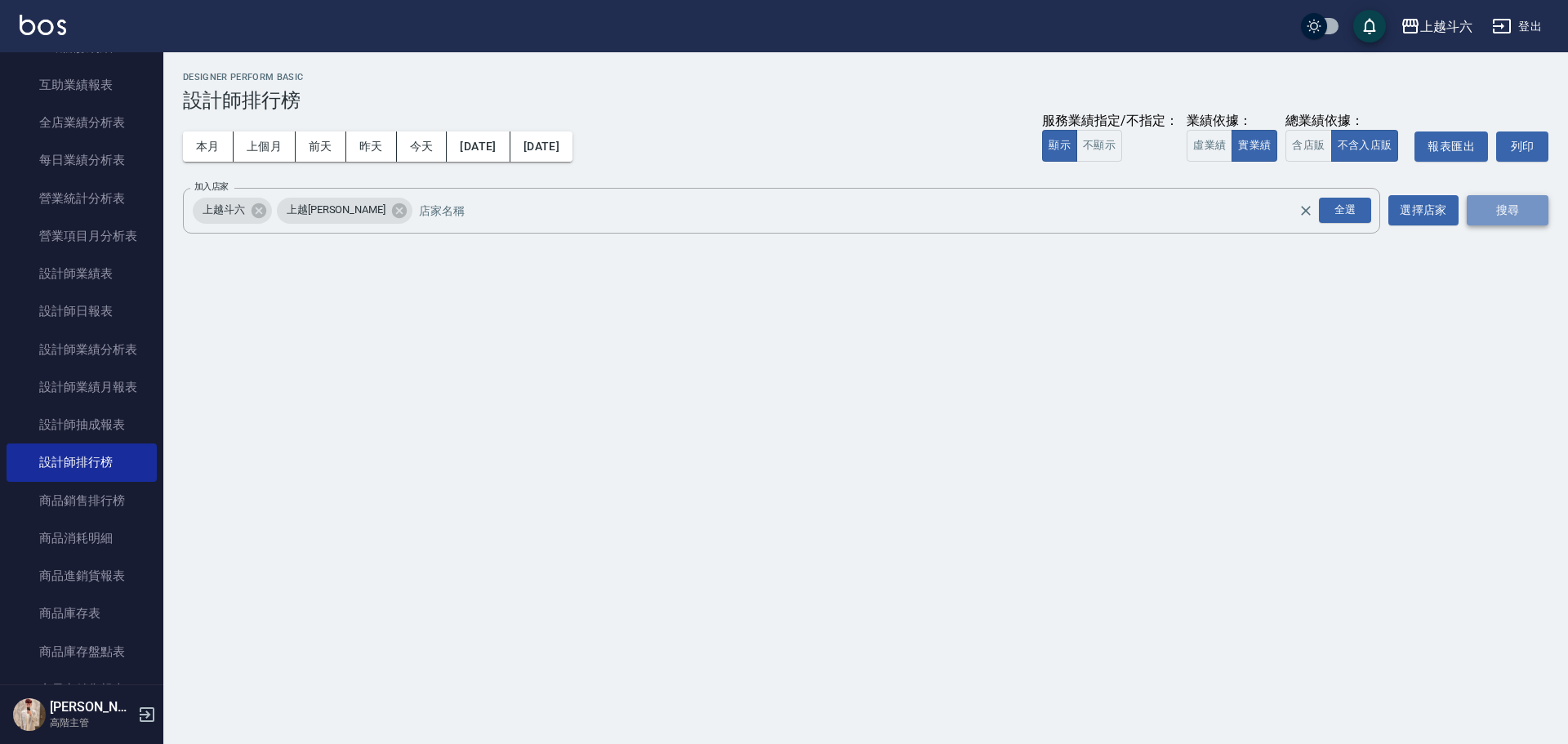
click at [1498, 205] on button "搜尋" at bounding box center [1508, 211] width 82 height 31
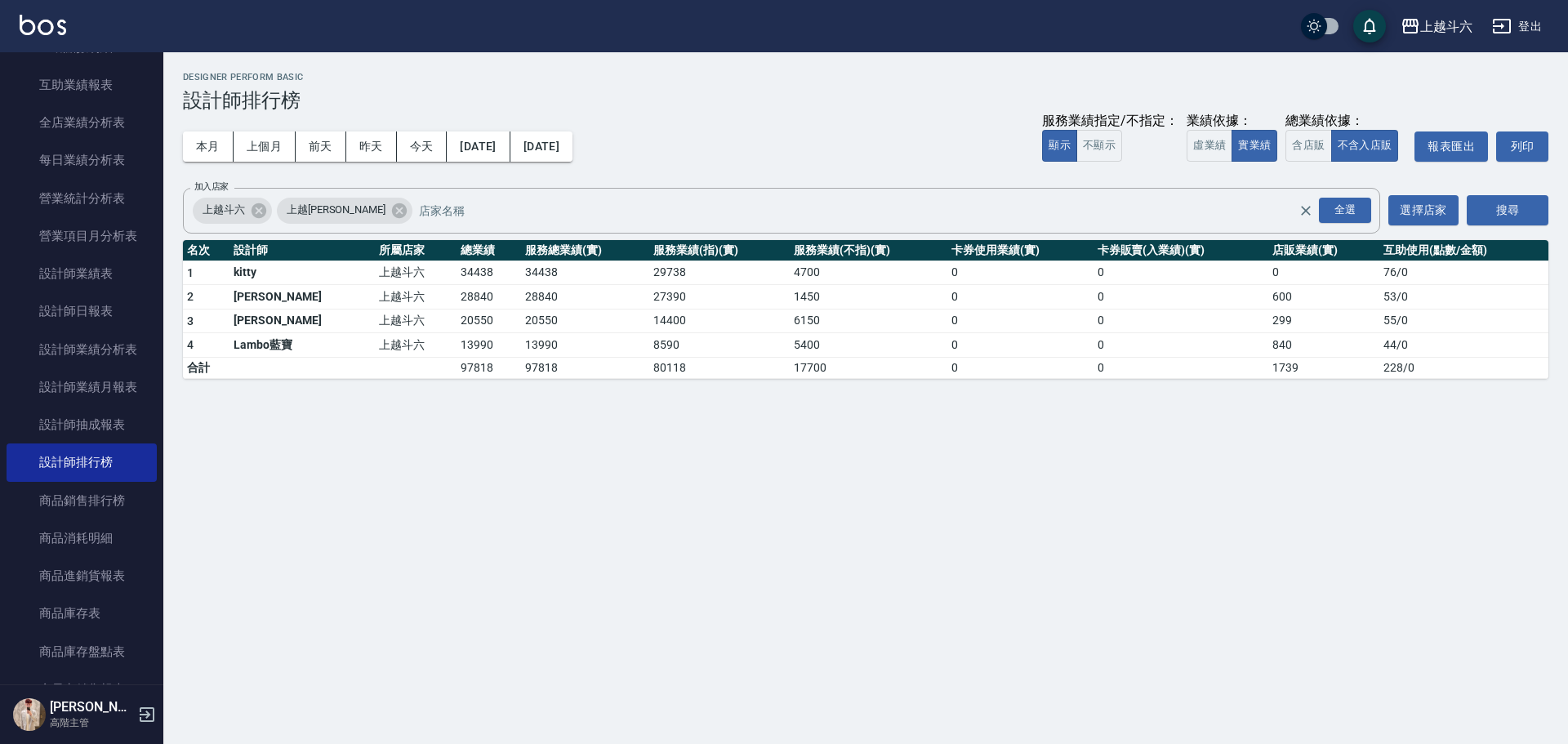
click at [50, 28] on img at bounding box center [42, 25] width 47 height 20
